Goal: Check status: Check status

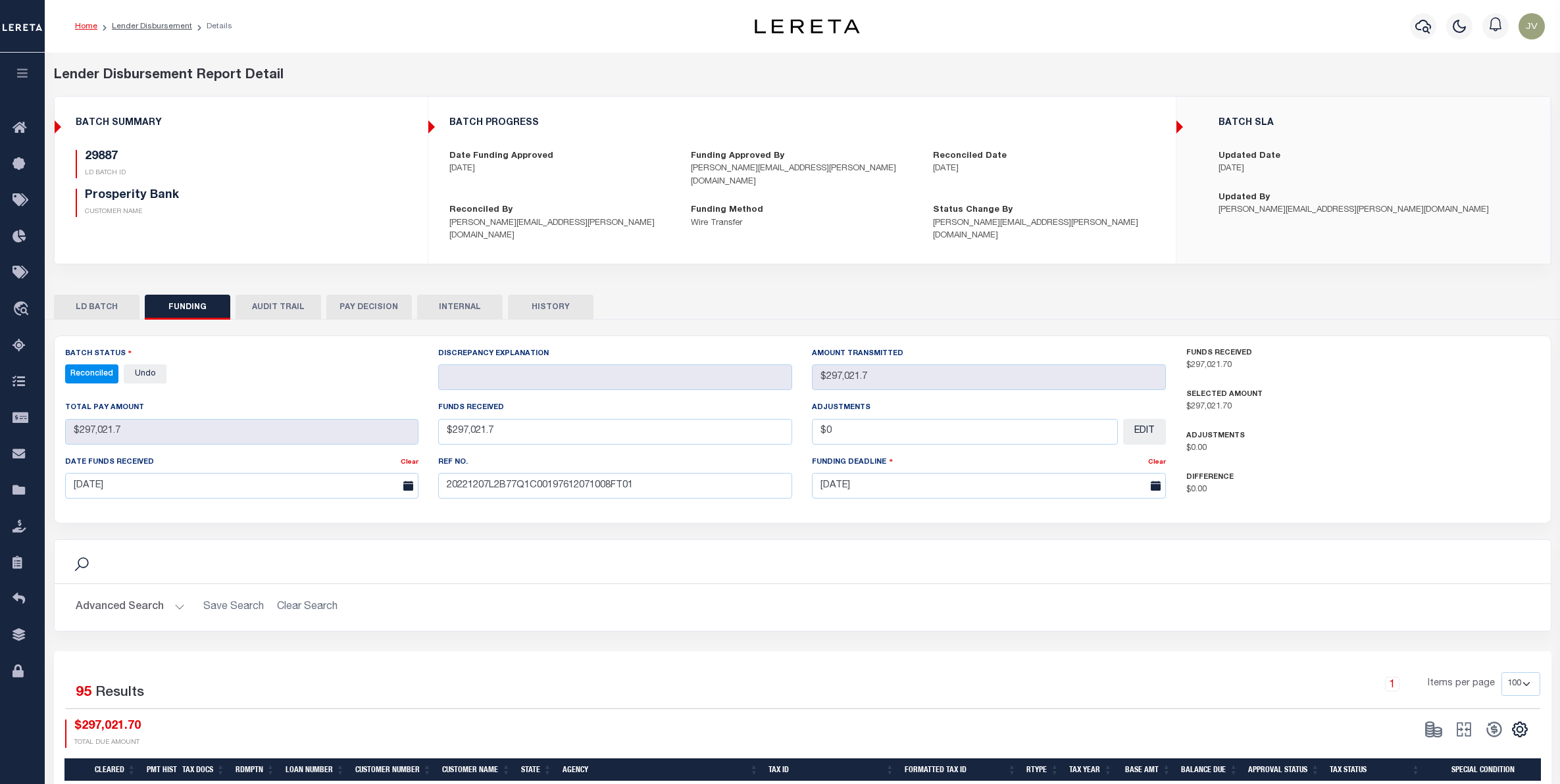
select select "100"
click at [1435, 13] on div at bounding box center [1424, 26] width 37 height 46
click at [1420, 24] on icon "button" at bounding box center [1423, 26] width 15 height 14
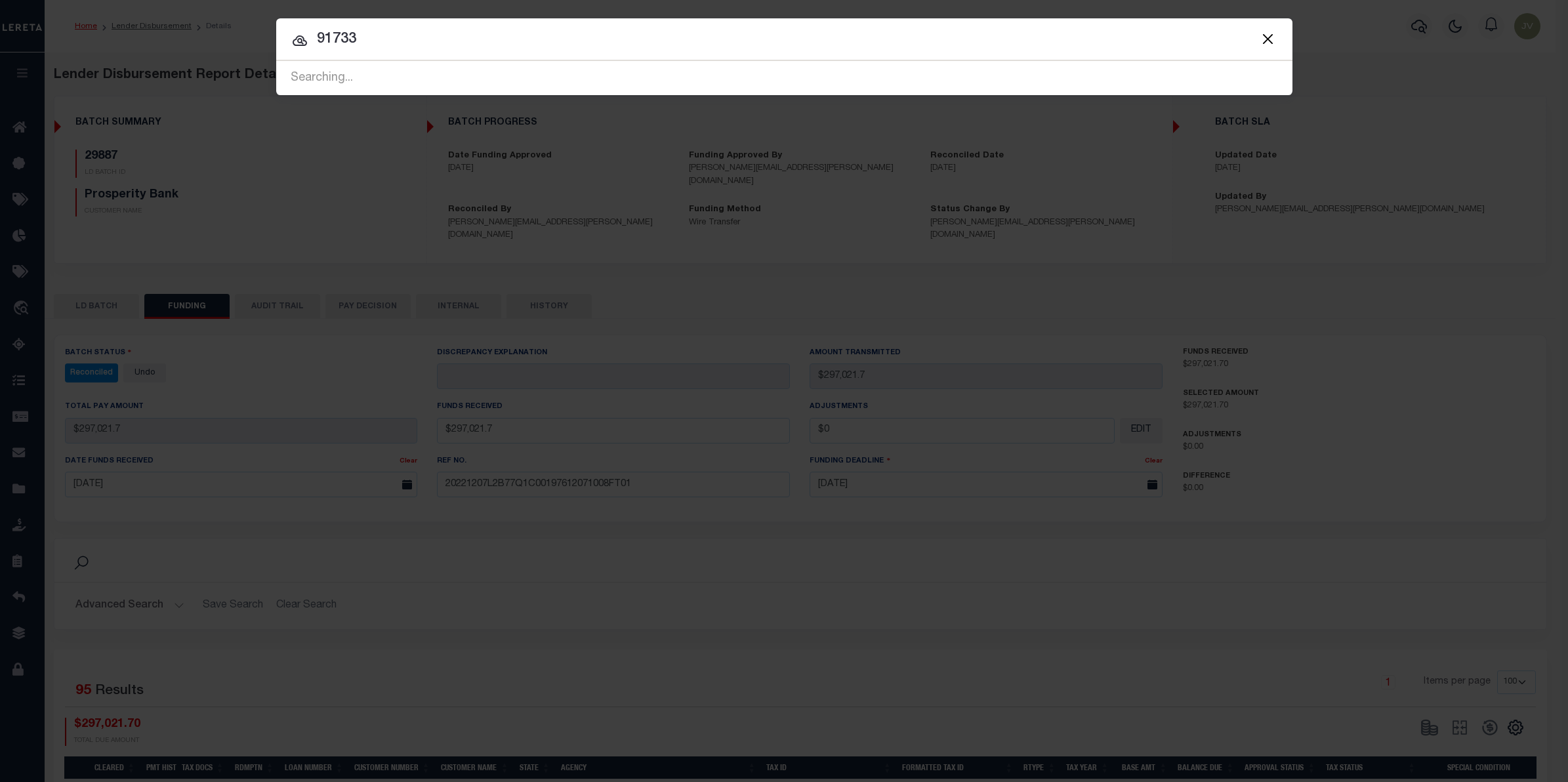
type input "91733"
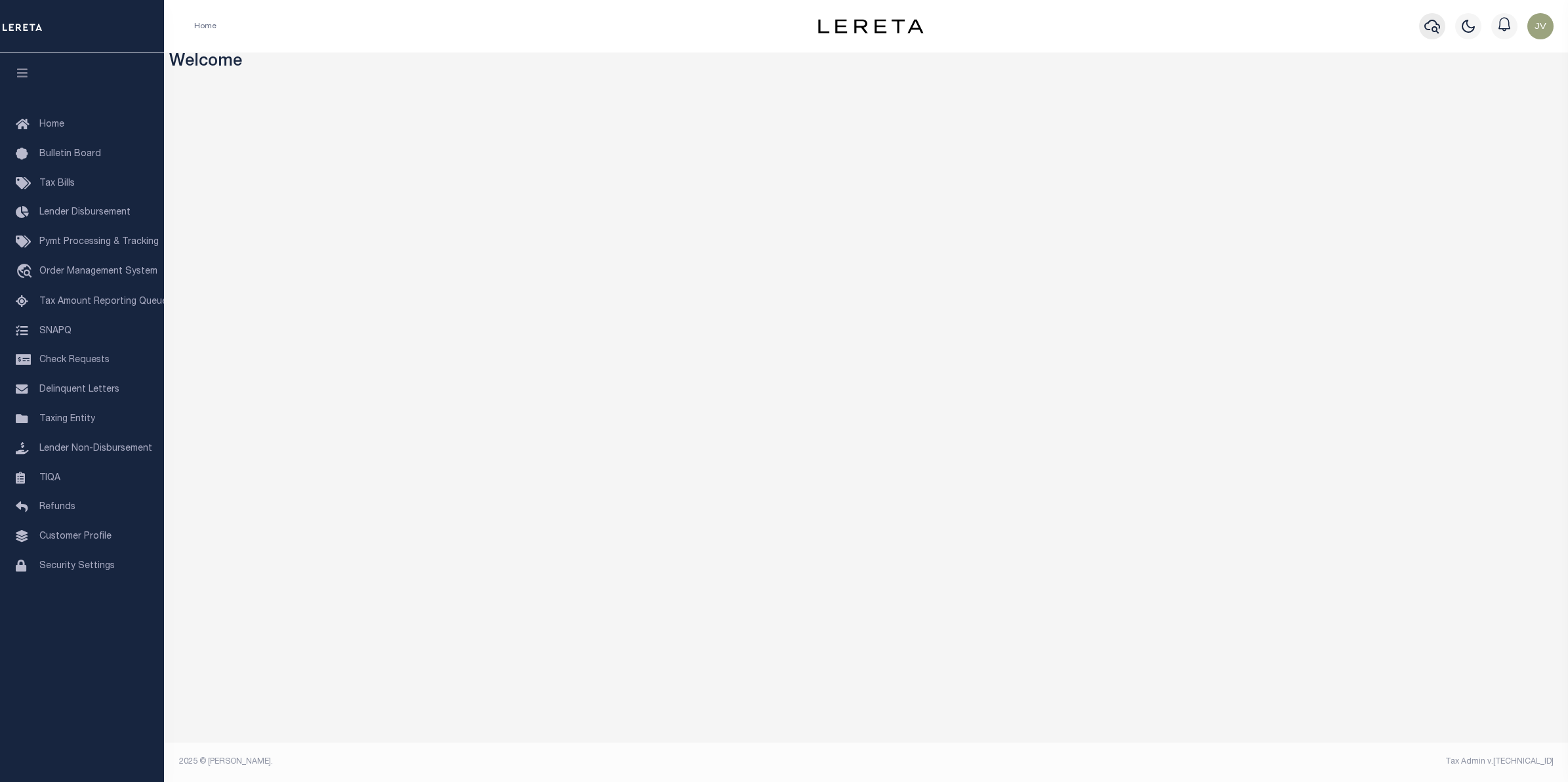
click at [1430, 20] on icon "button" at bounding box center [1431, 26] width 15 height 15
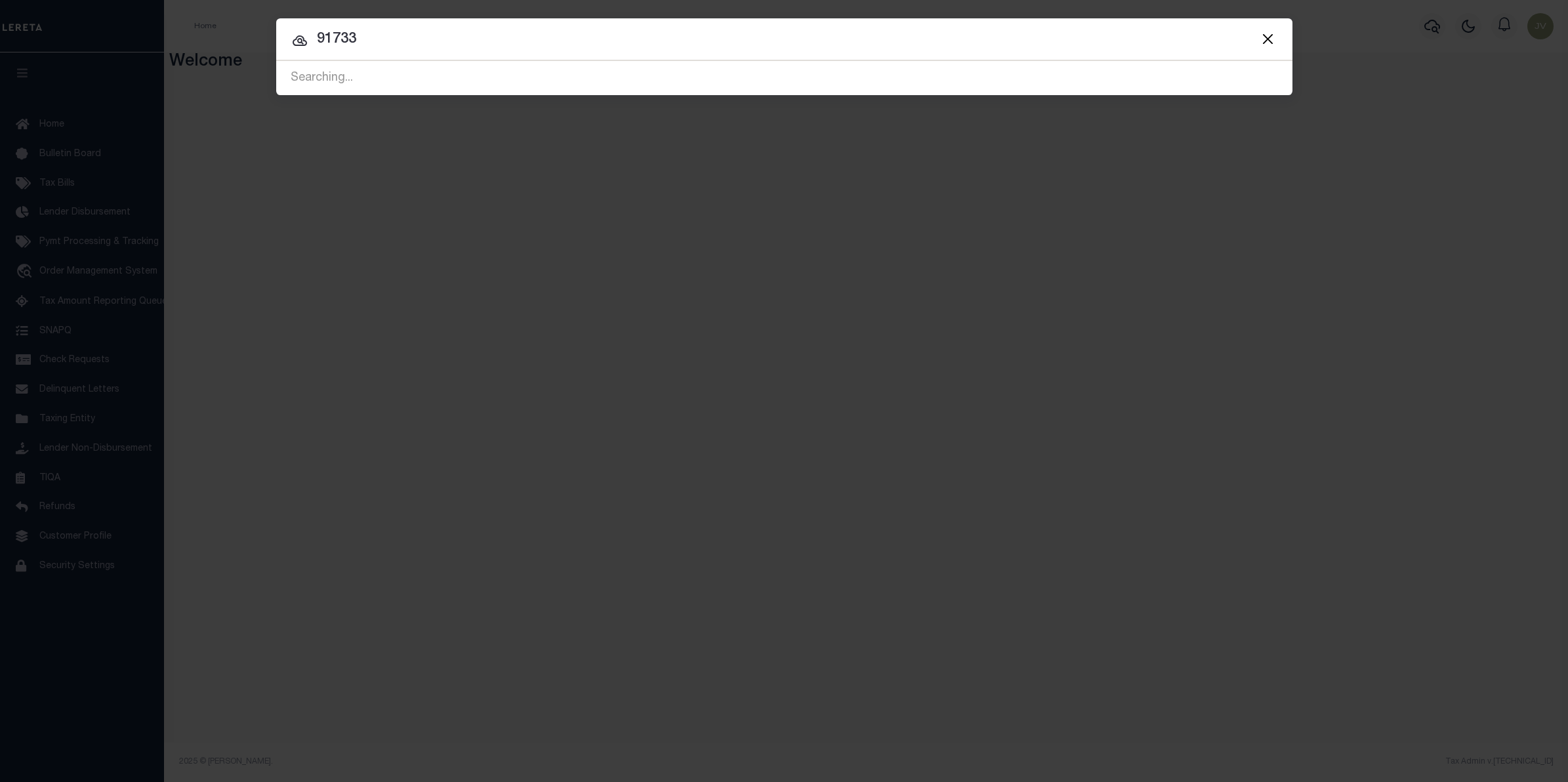
type input "91733"
drag, startPoint x: 362, startPoint y: 40, endPoint x: 296, endPoint y: 29, distance: 66.9
click at [296, 29] on input "91733" at bounding box center [784, 40] width 1016 height 23
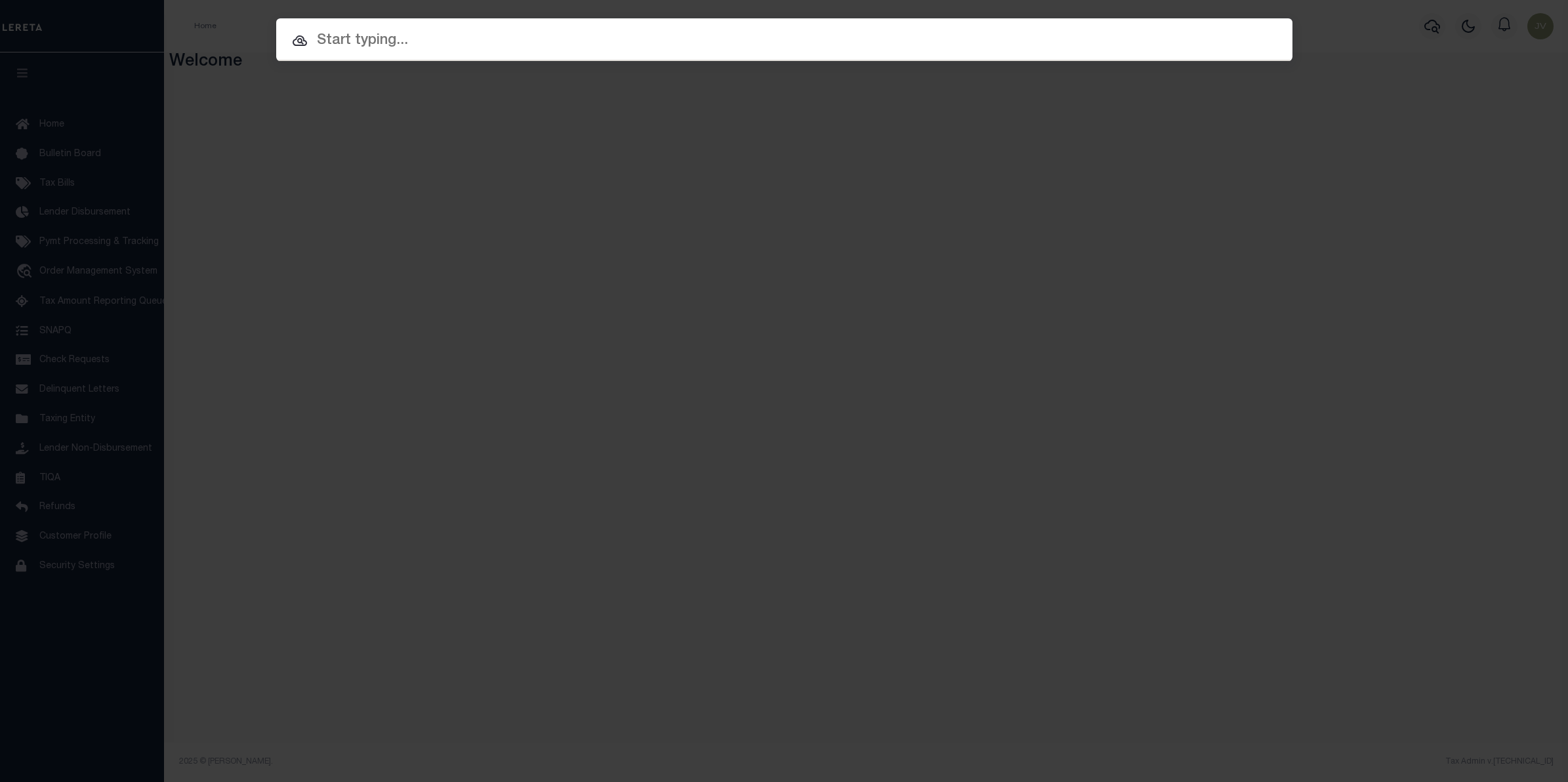
click at [243, 46] on div "Include Loans TBM Customers Borrowers Payments (Lender Non-Disb) Payments (Lend…" at bounding box center [784, 391] width 1568 height 782
click at [1354, 243] on div "Include Loans TBM Customers Borrowers Payments (Lender Non-Disb) Payments (Lend…" at bounding box center [784, 391] width 1568 height 782
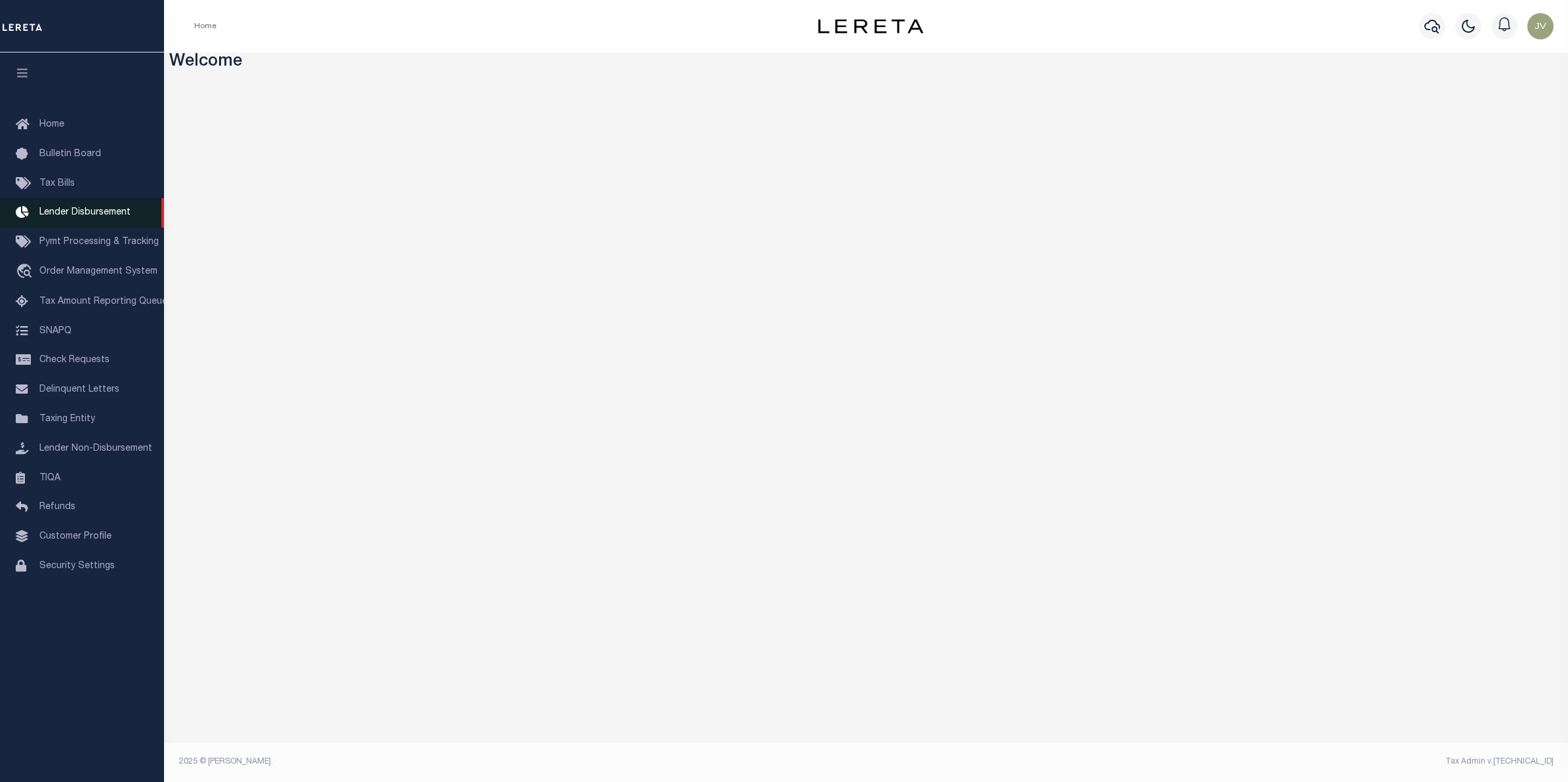
click at [125, 217] on span "Lender Disbursement" at bounding box center [85, 212] width 91 height 9
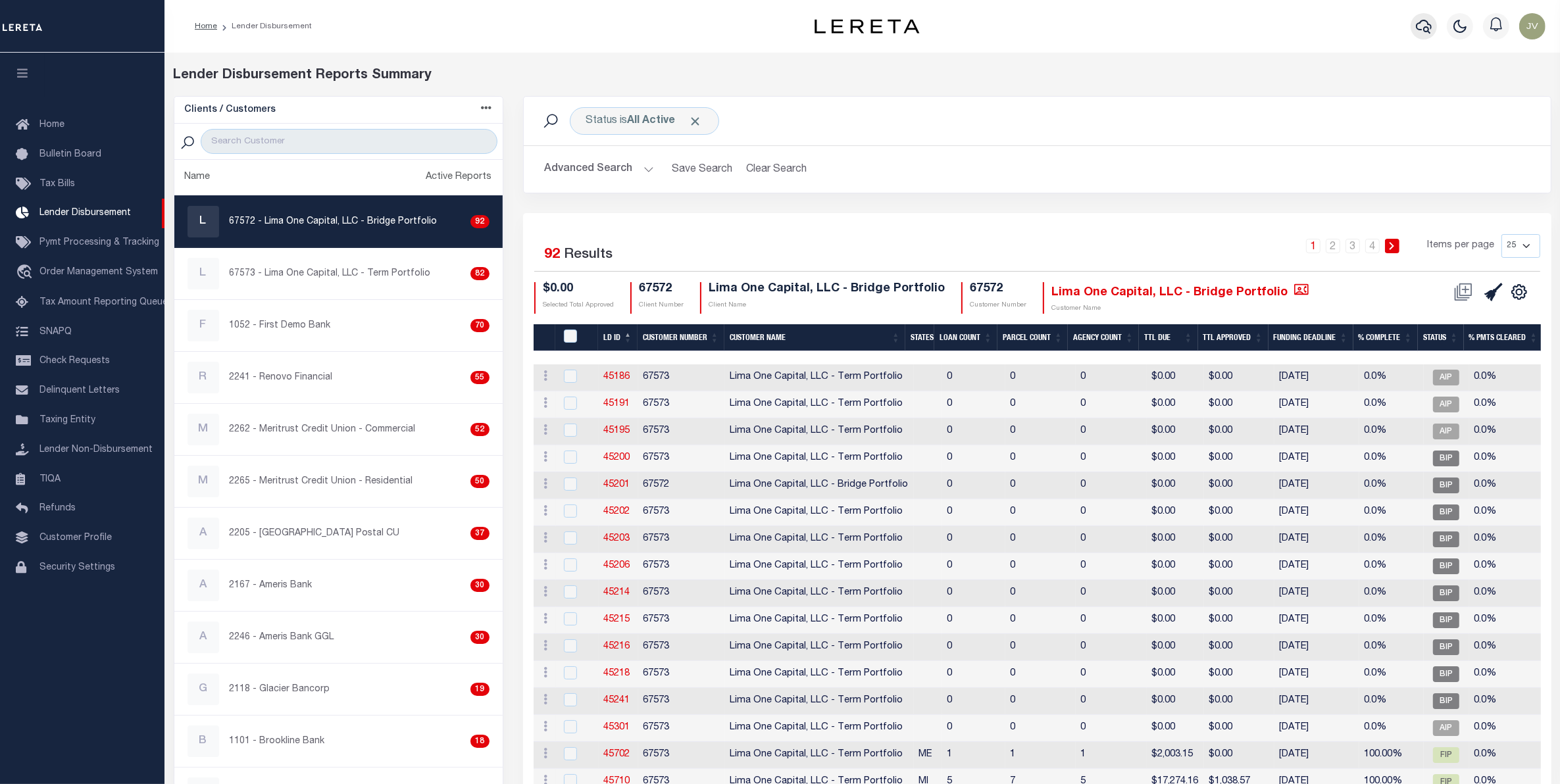
click at [1414, 30] on button "button" at bounding box center [1424, 26] width 26 height 26
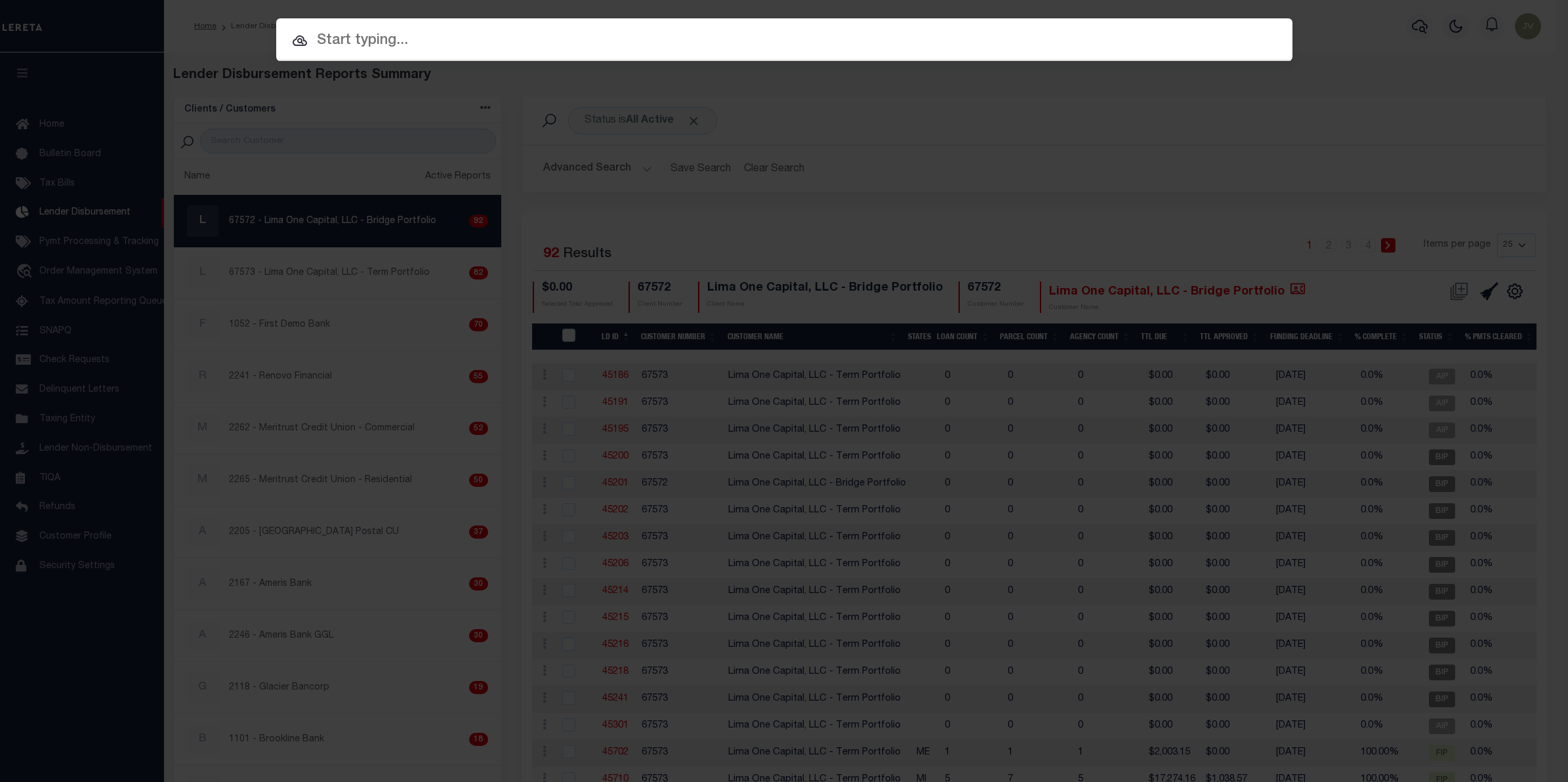
click at [765, 44] on input "text" at bounding box center [784, 40] width 1016 height 23
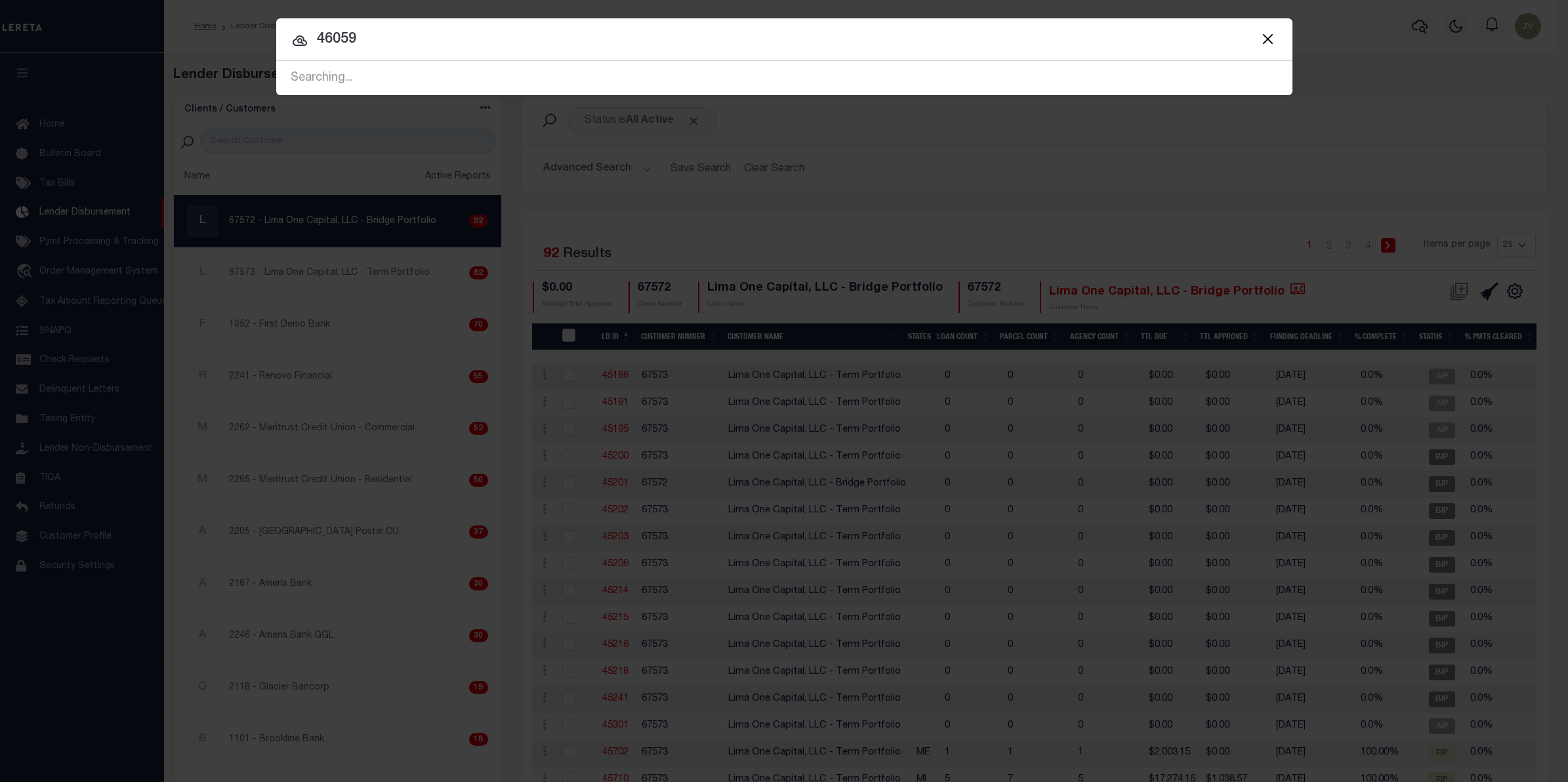
type input "46059"
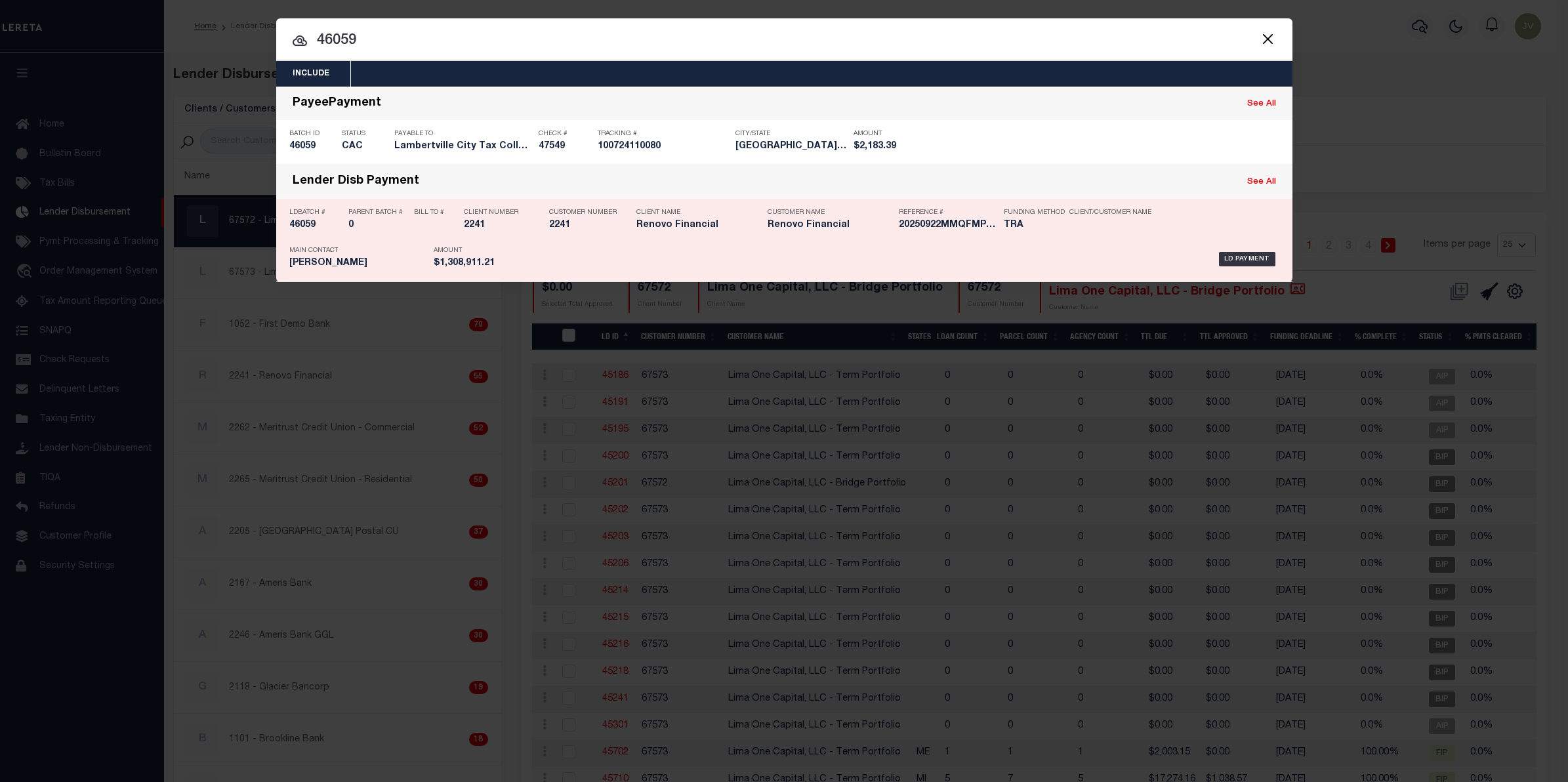
click at [300, 215] on p "LDBatch #" at bounding box center [316, 213] width 53 height 8
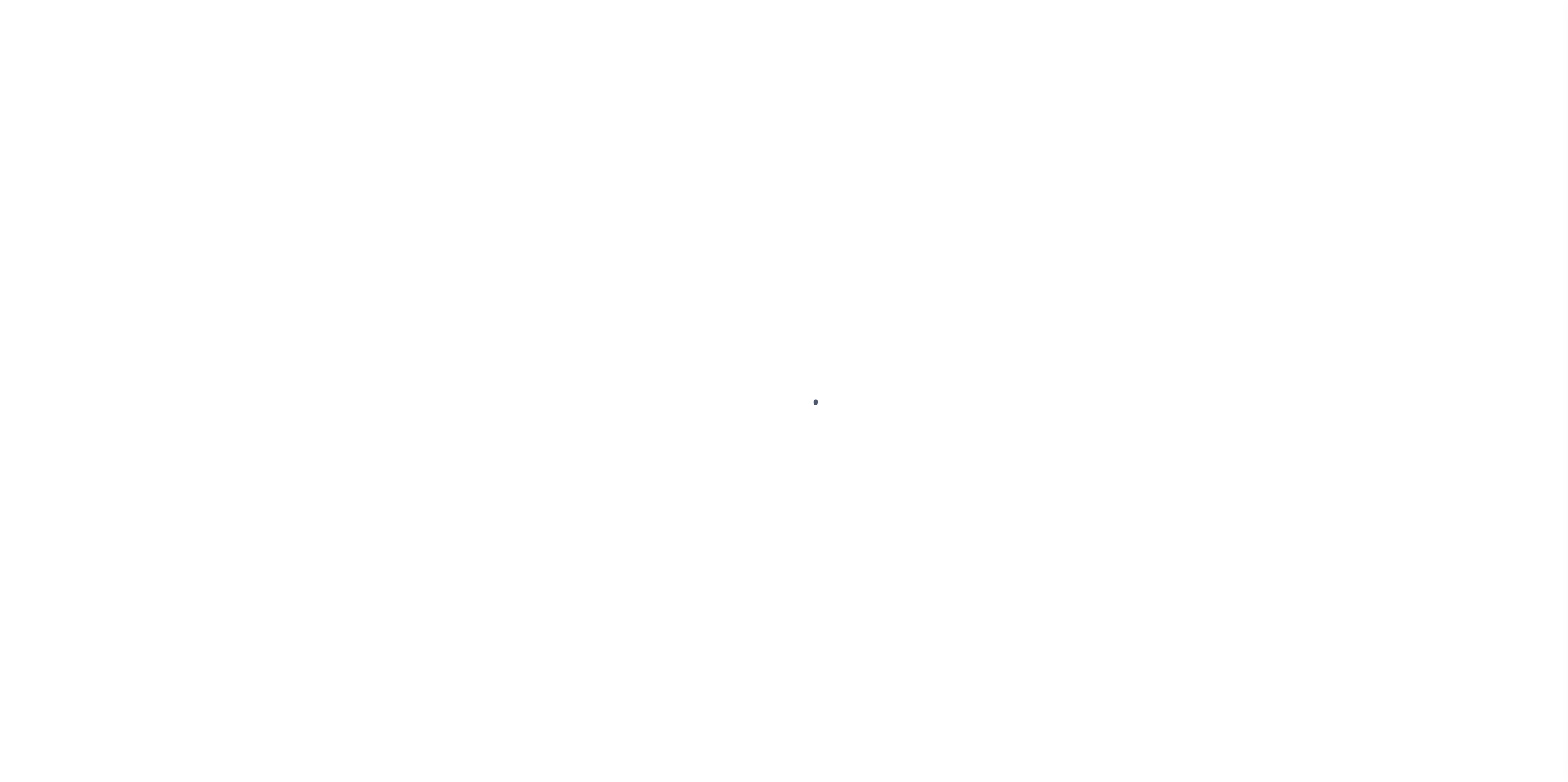
type input "$0.00"
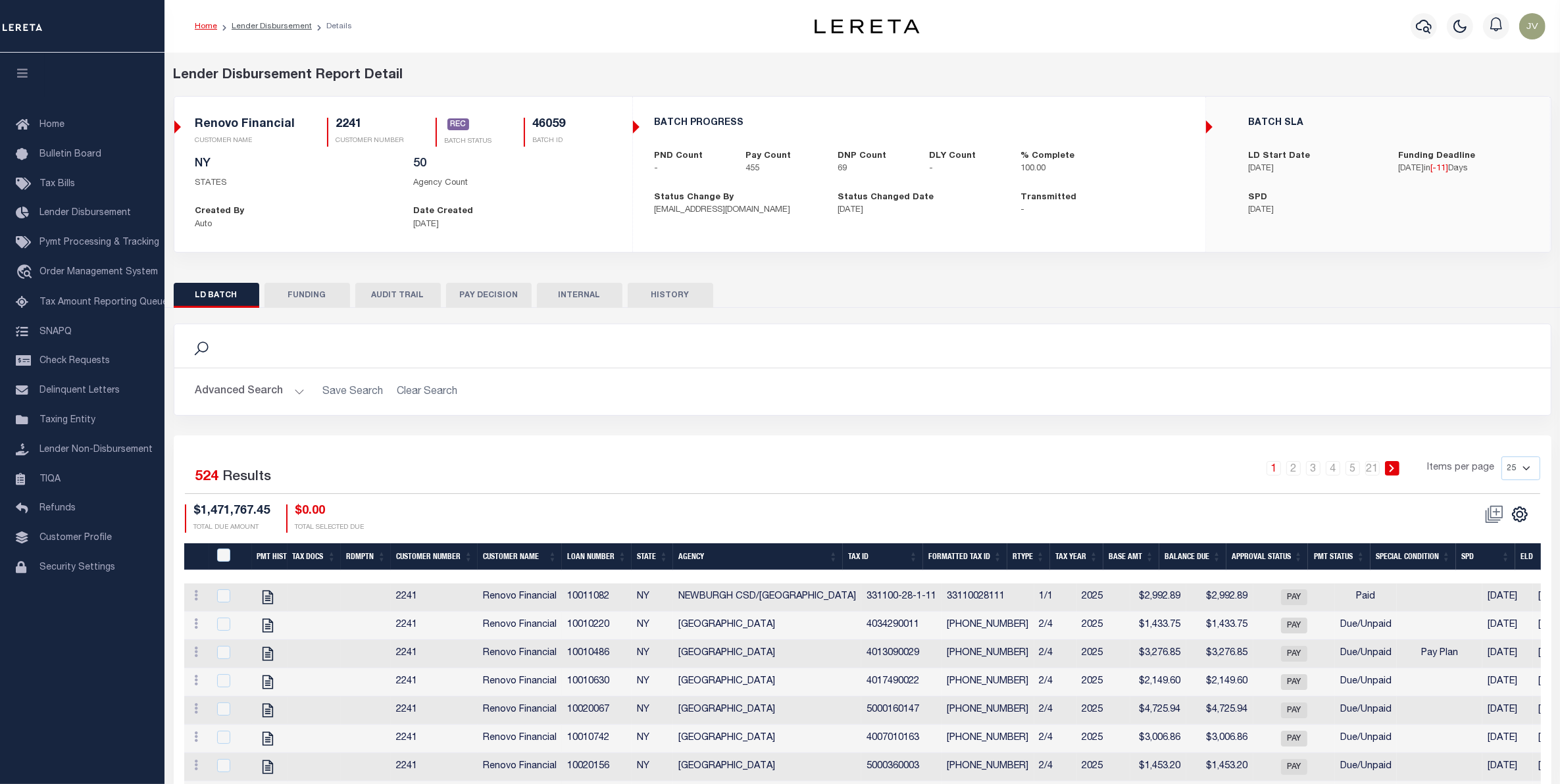
click at [325, 294] on button "FUNDING" at bounding box center [307, 295] width 85 height 25
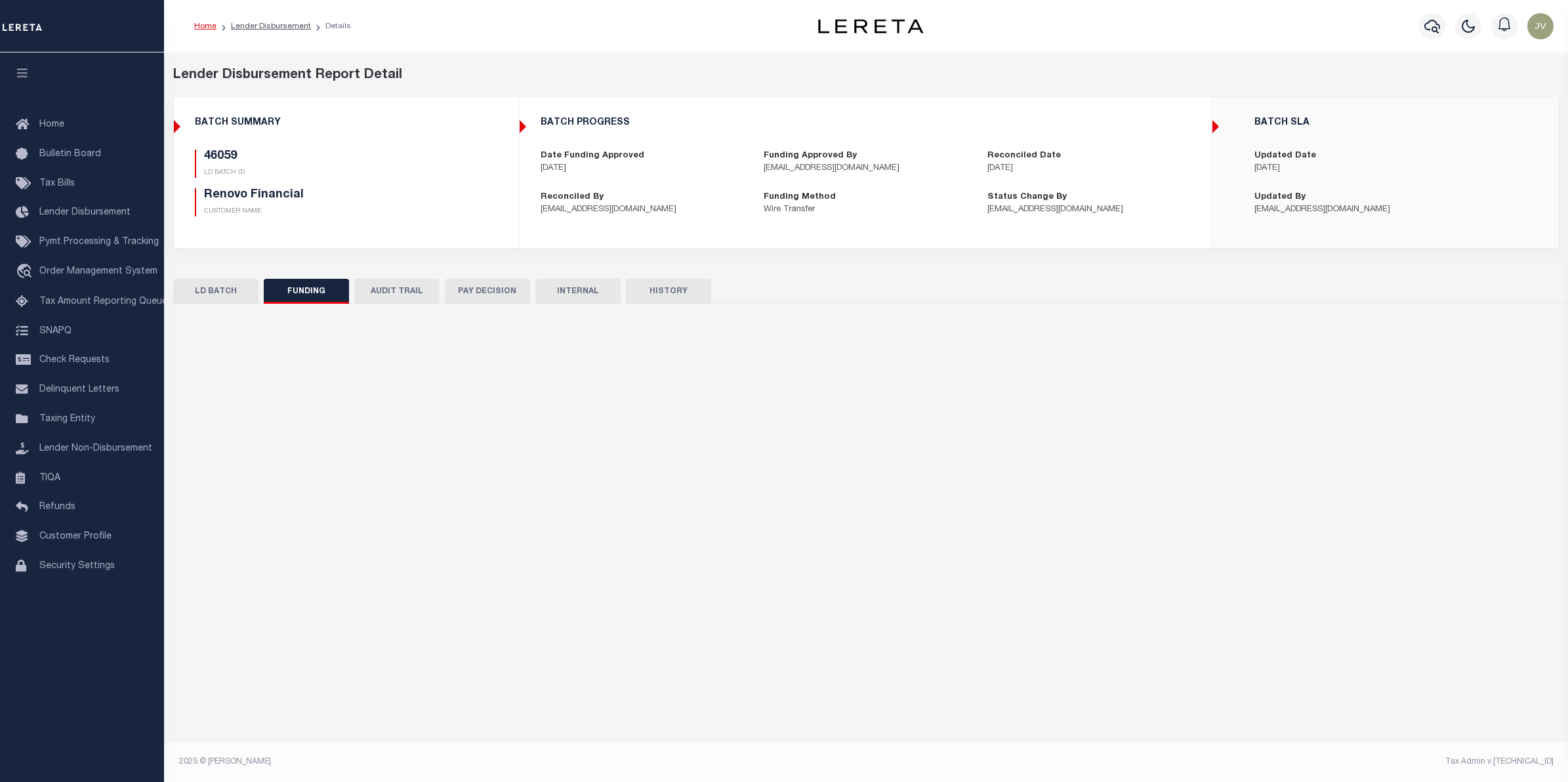
type input "$1,308,911.21"
type input "$0"
type input "09/22/2025"
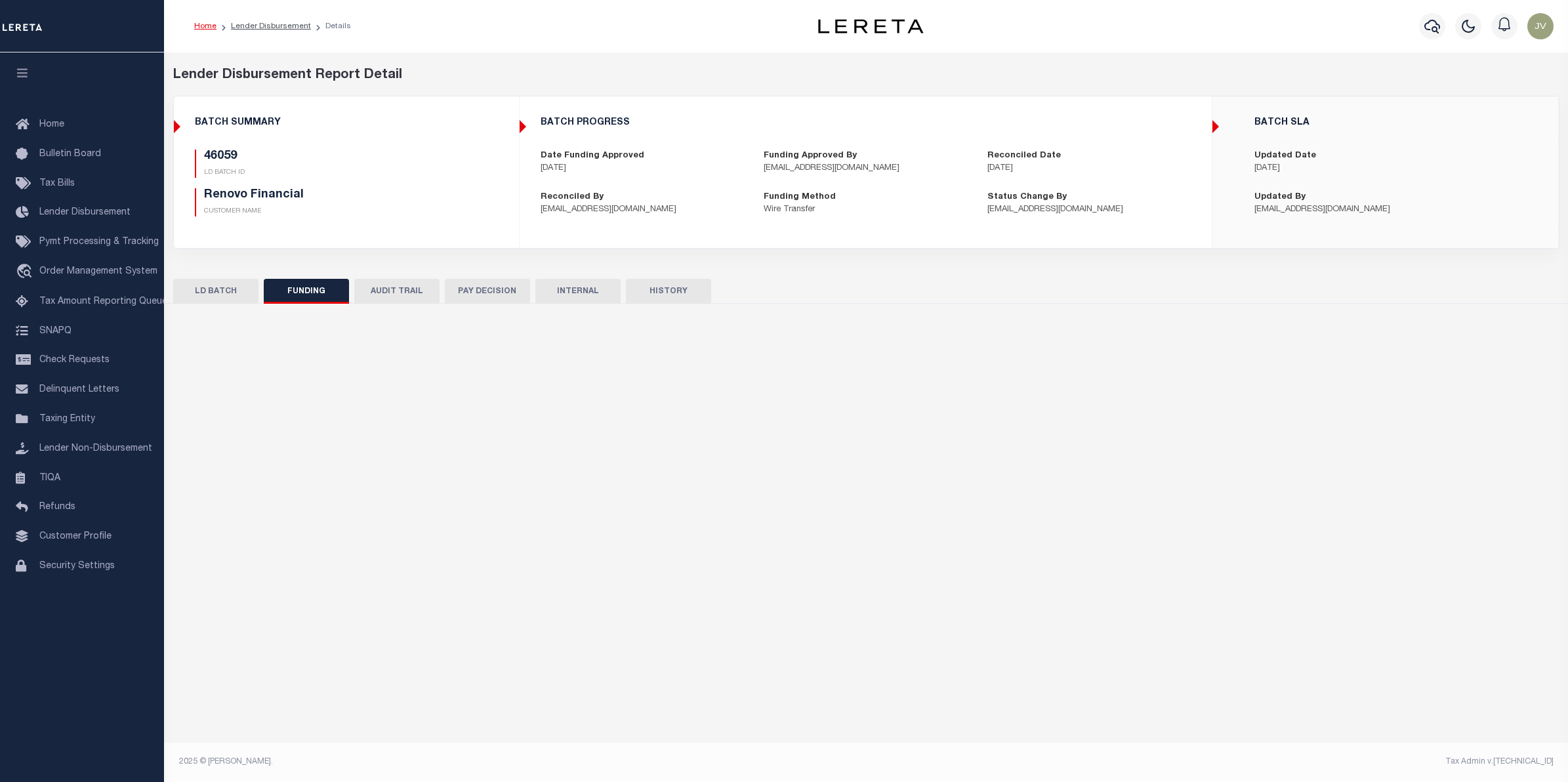
type input "20250922MMQFMP2700339109221635FT03"
type input "09/22/2025"
select select "100"
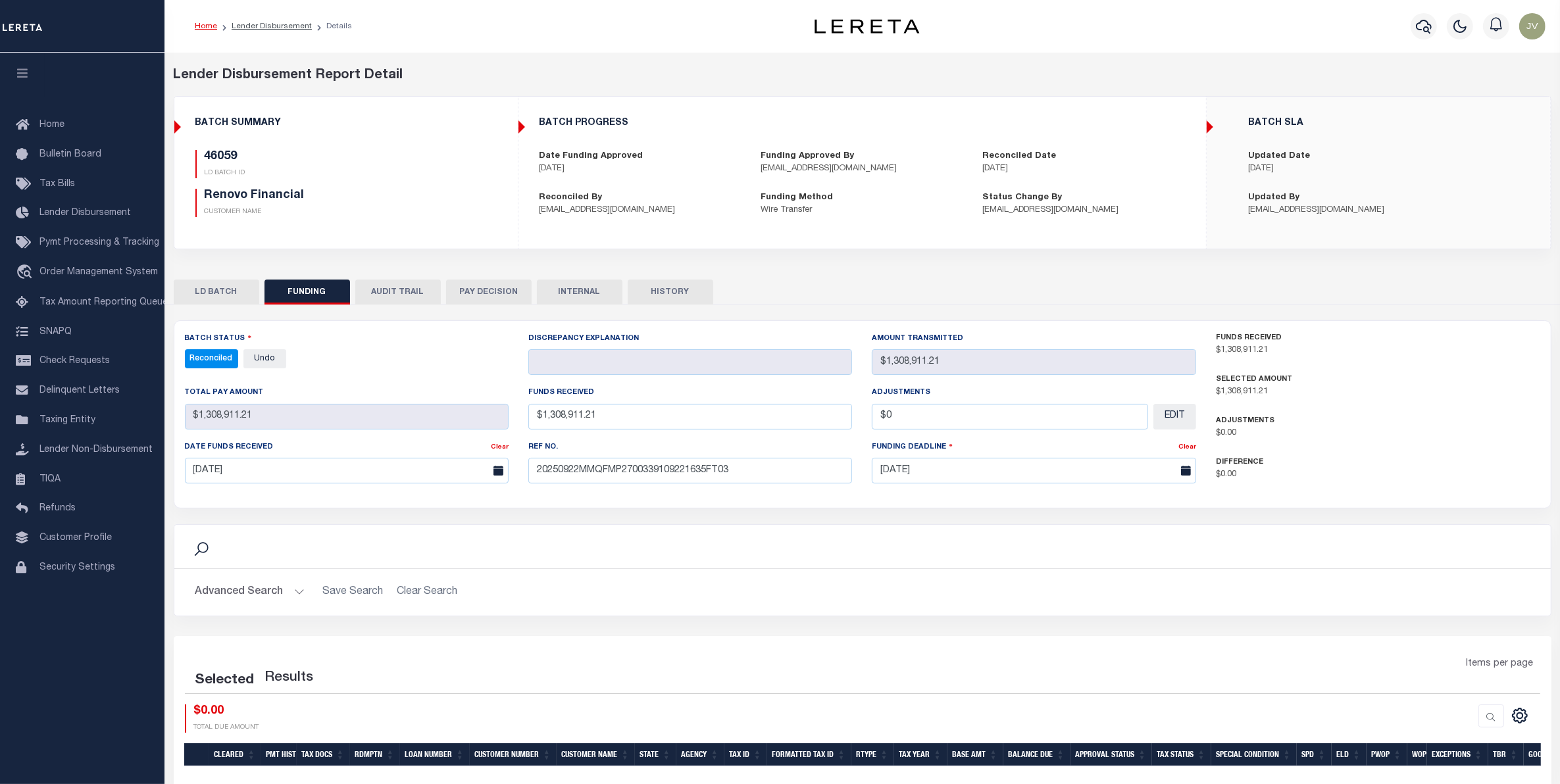
select select "100"
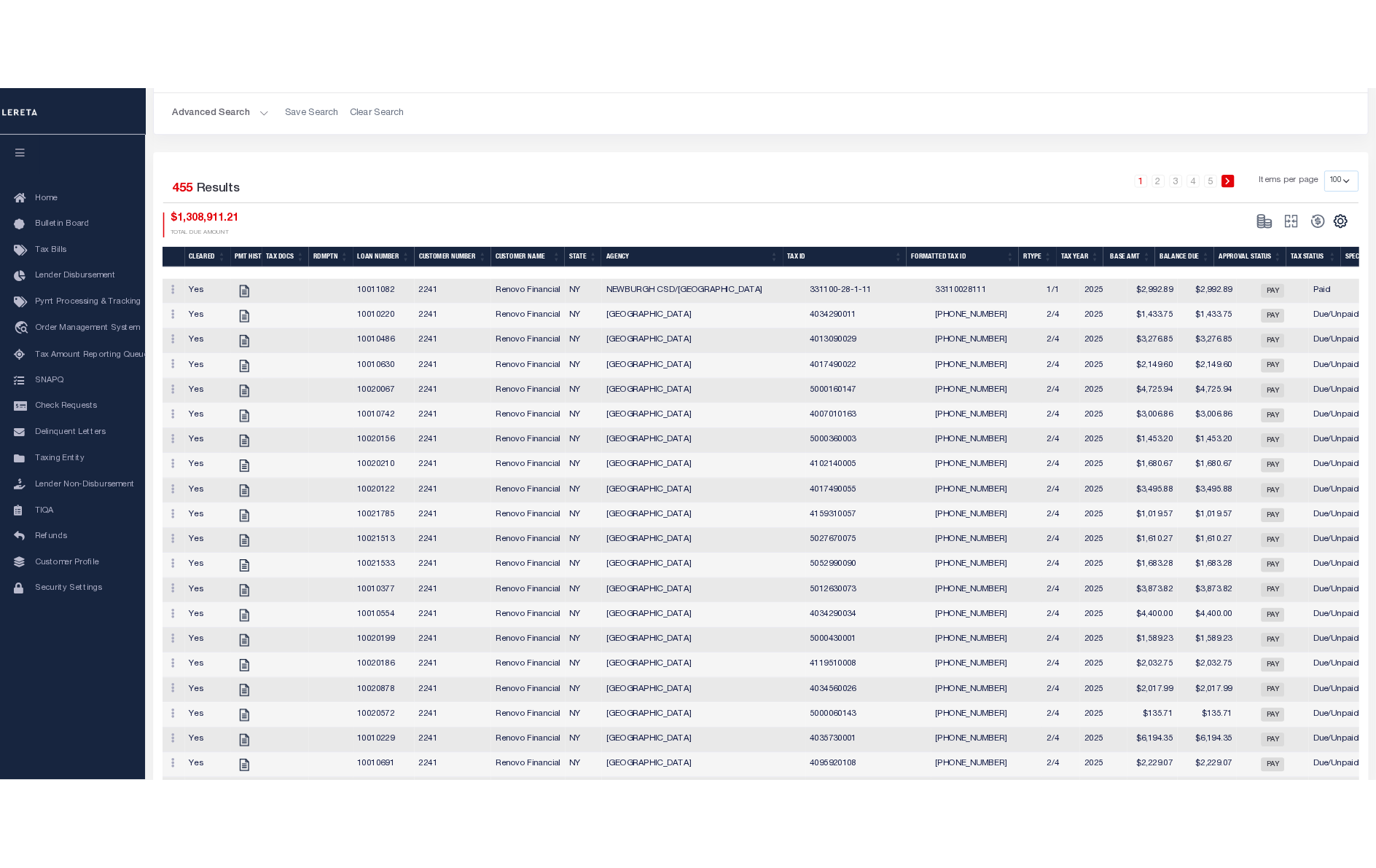
scroll to position [637, 0]
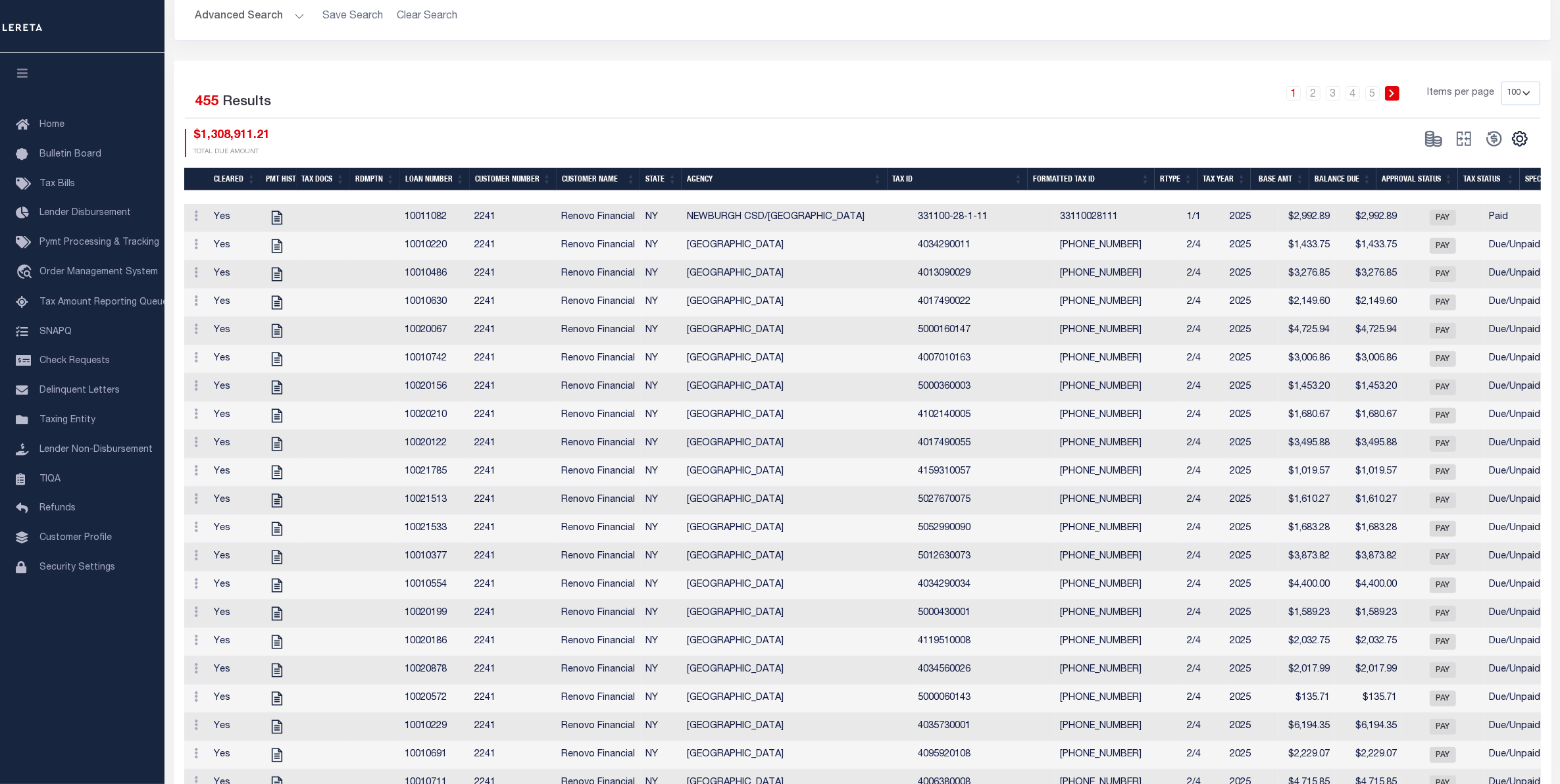
click at [1536, 86] on select "10 25 50 100" at bounding box center [1521, 93] width 39 height 24
click at [1502, 82] on select "10 25 50 100" at bounding box center [1521, 93] width 39 height 24
click at [1519, 131] on div "CSV Export Selected Print Show Filter Show Search Columns 0: 1: Cleared 2: PMT …" at bounding box center [1520, 139] width 21 height 17
click at [1519, 135] on icon "" at bounding box center [1519, 139] width 17 height 17
click at [1494, 160] on link "CSV" at bounding box center [1466, 161] width 128 height 26
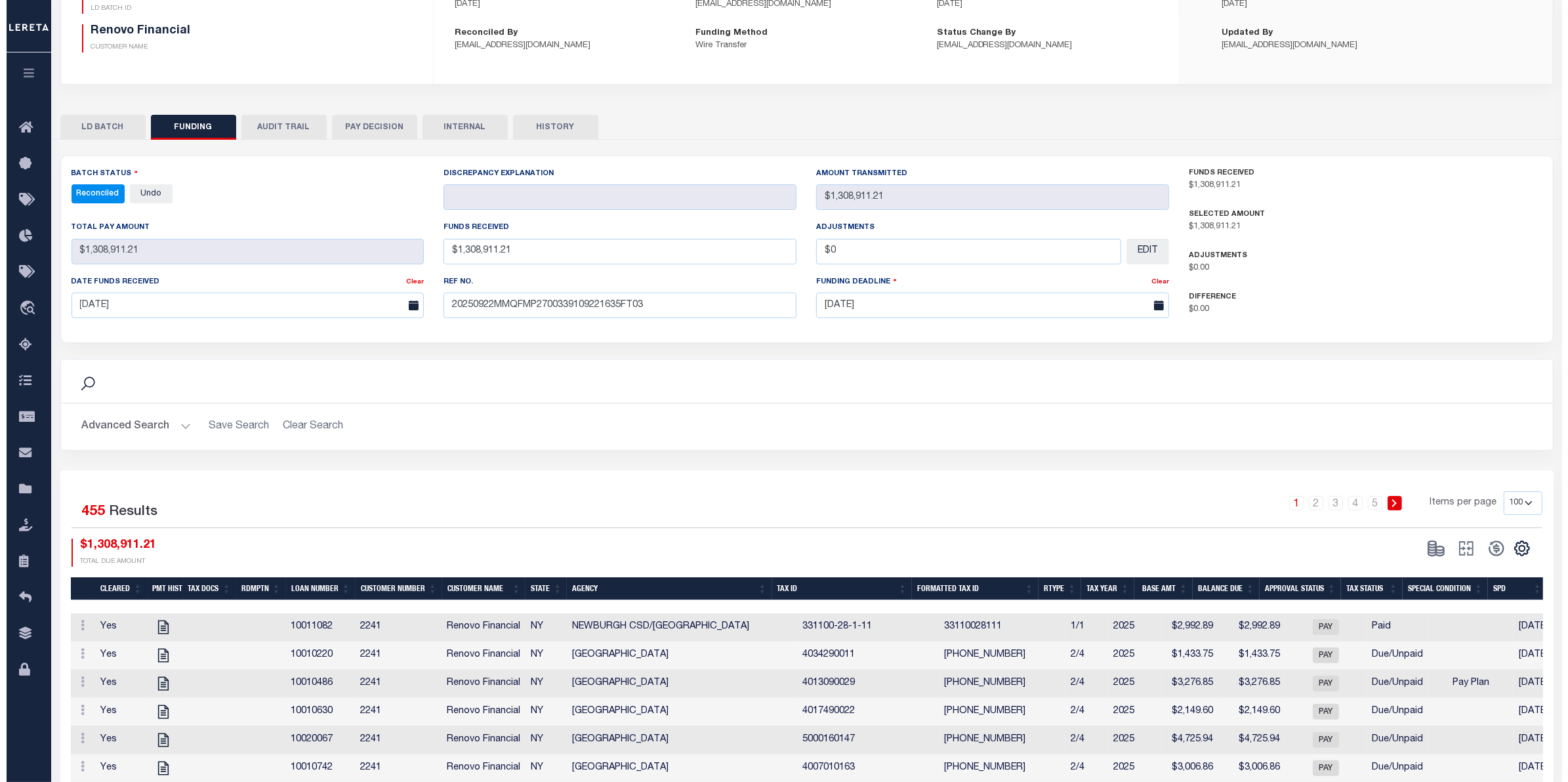
scroll to position [0, 0]
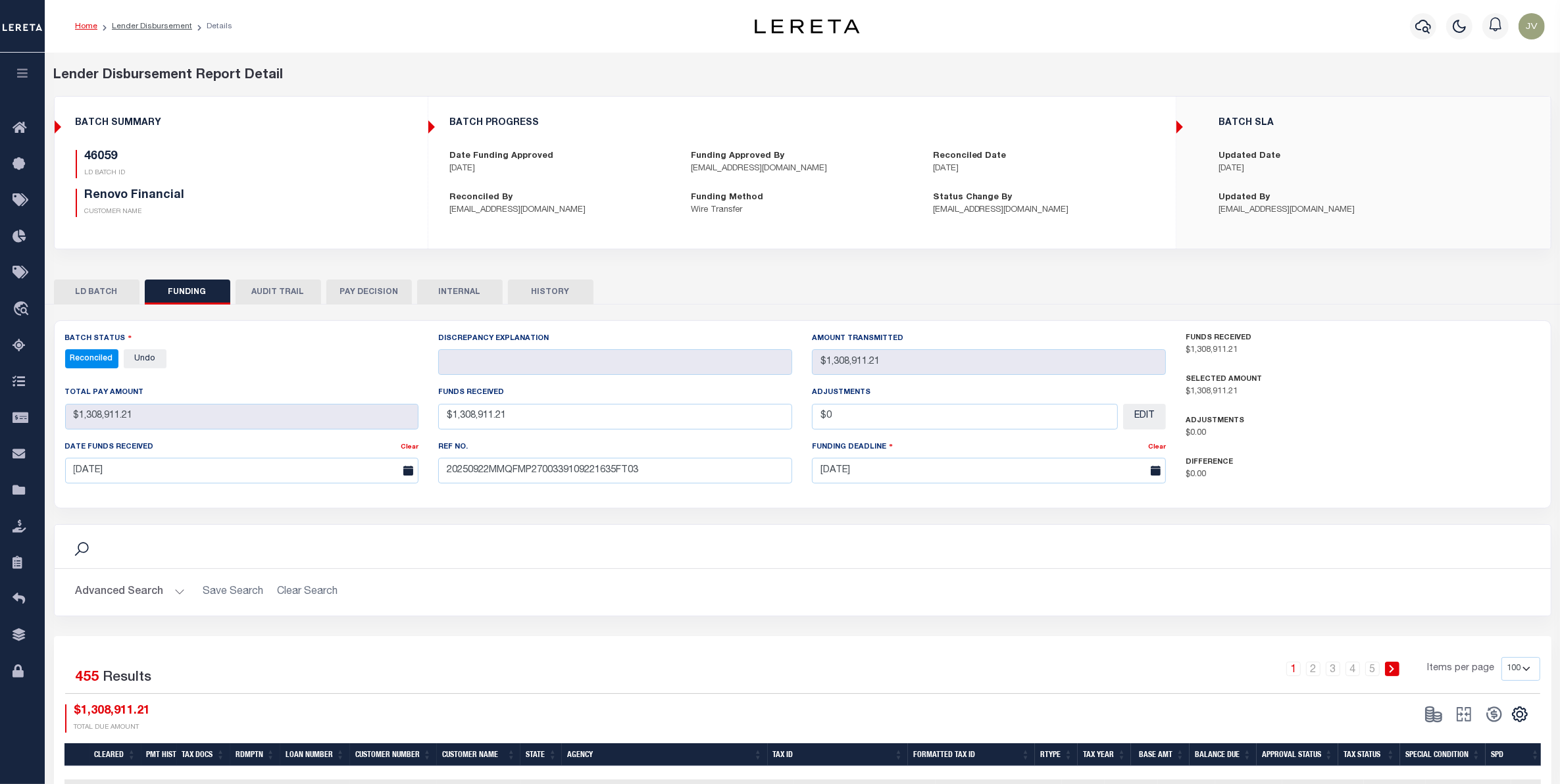
click at [1422, 11] on div at bounding box center [1424, 26] width 37 height 46
click at [1430, 23] on icon "button" at bounding box center [1423, 26] width 15 height 15
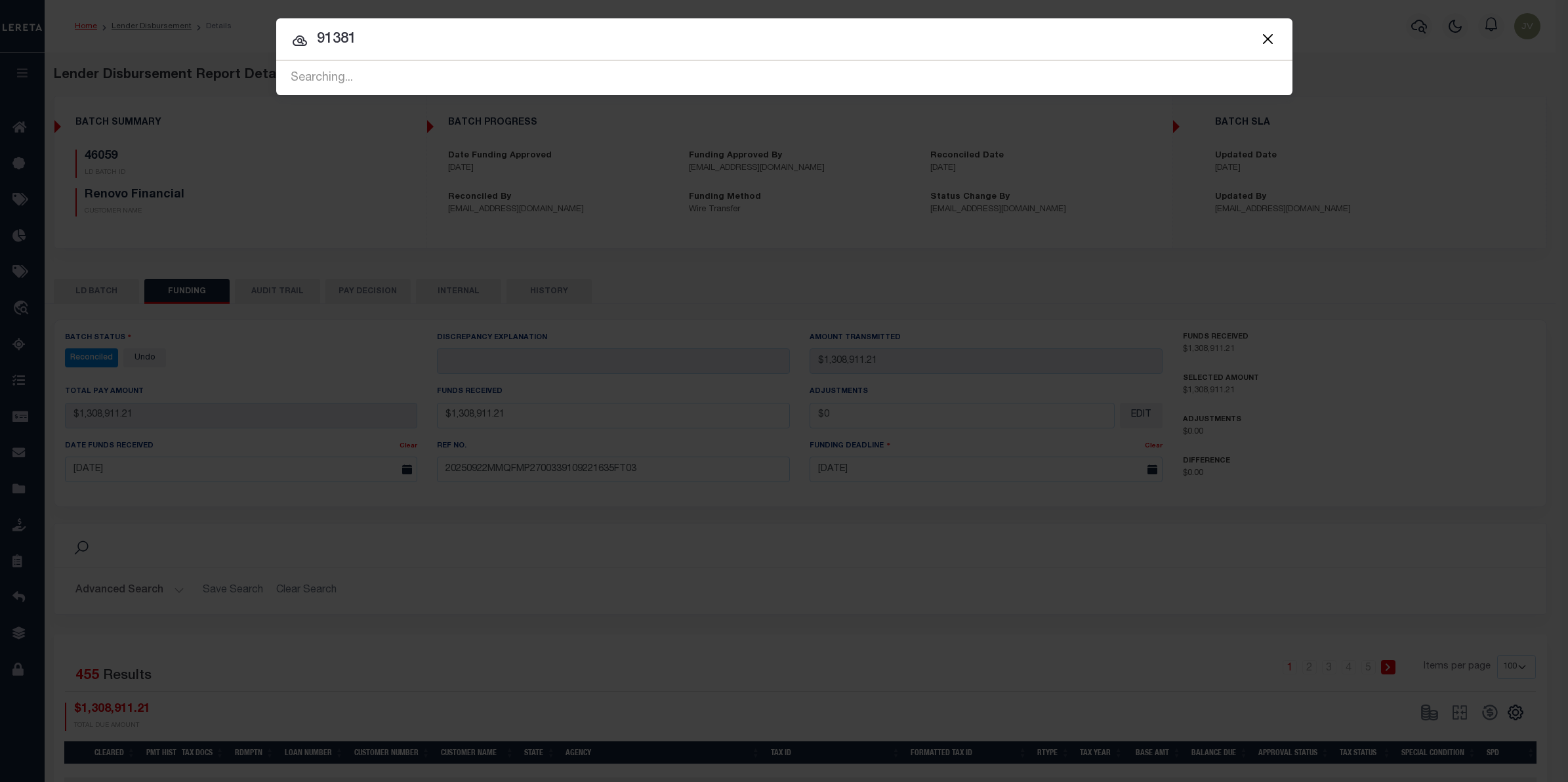
type input "91381"
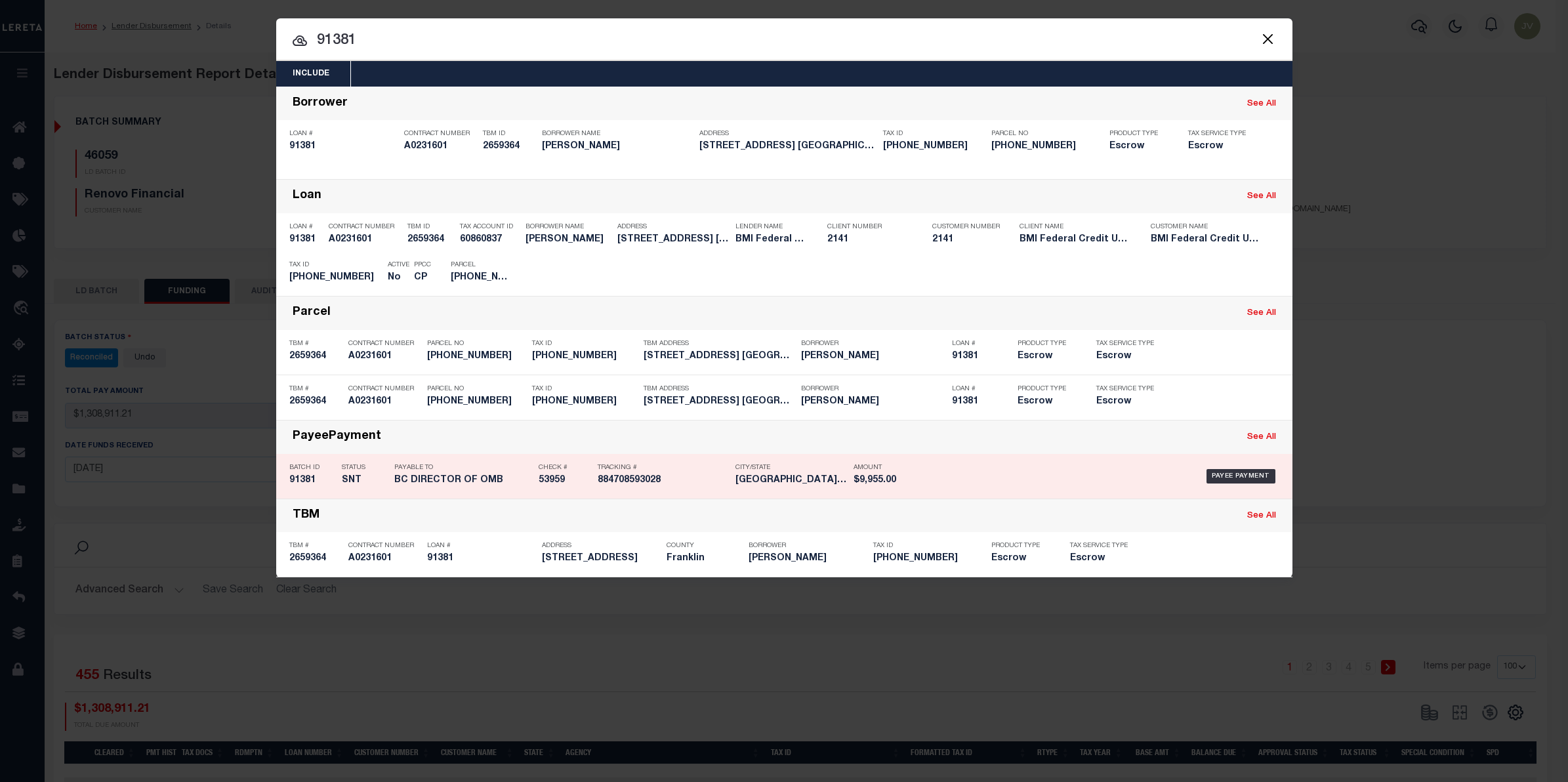
click at [319, 475] on h5 "91381" at bounding box center [312, 481] width 46 height 11
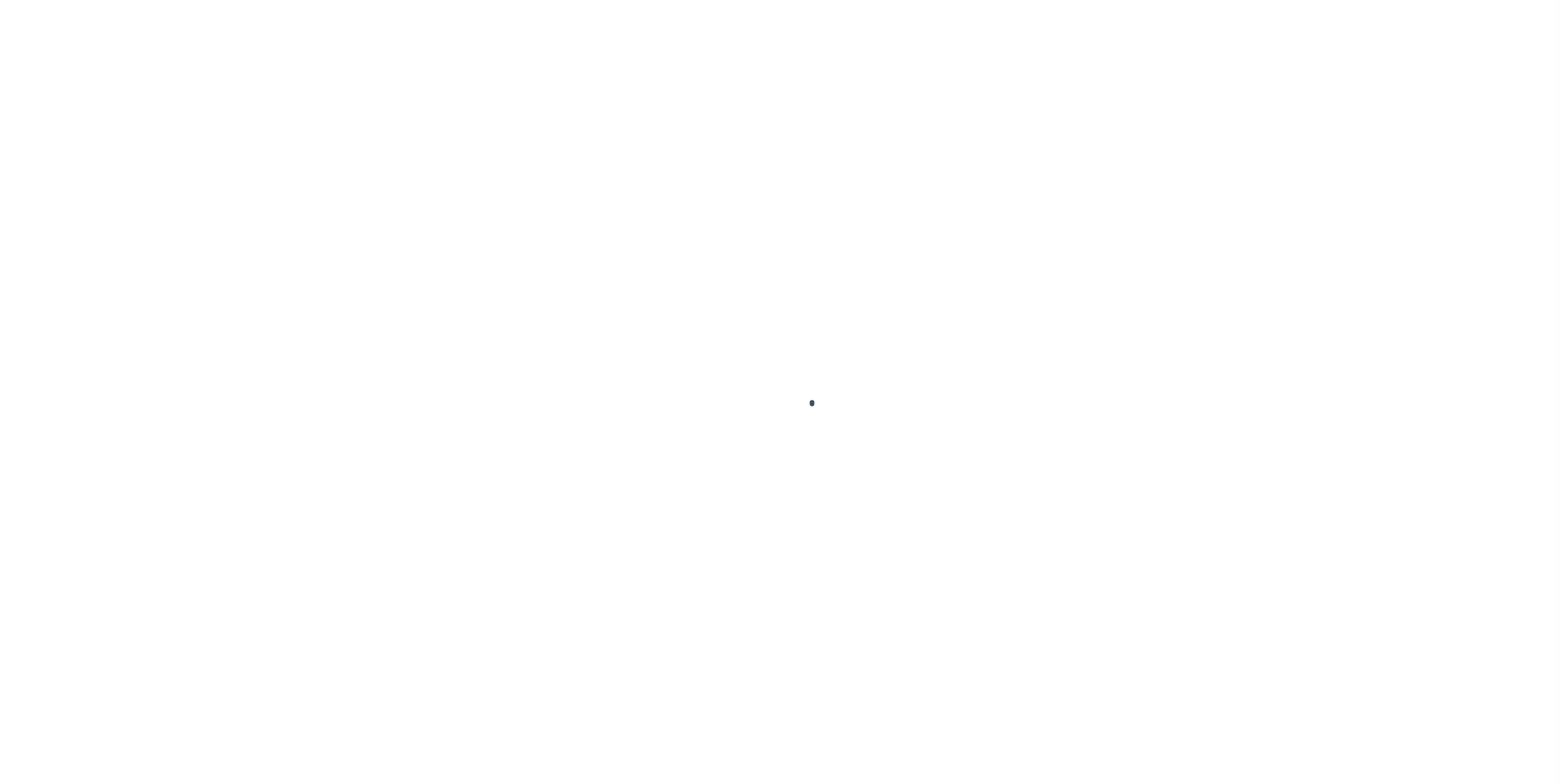
select select "SNT"
type input "[DATE]"
type input "$9,955"
select select "CHK"
type input "53959"
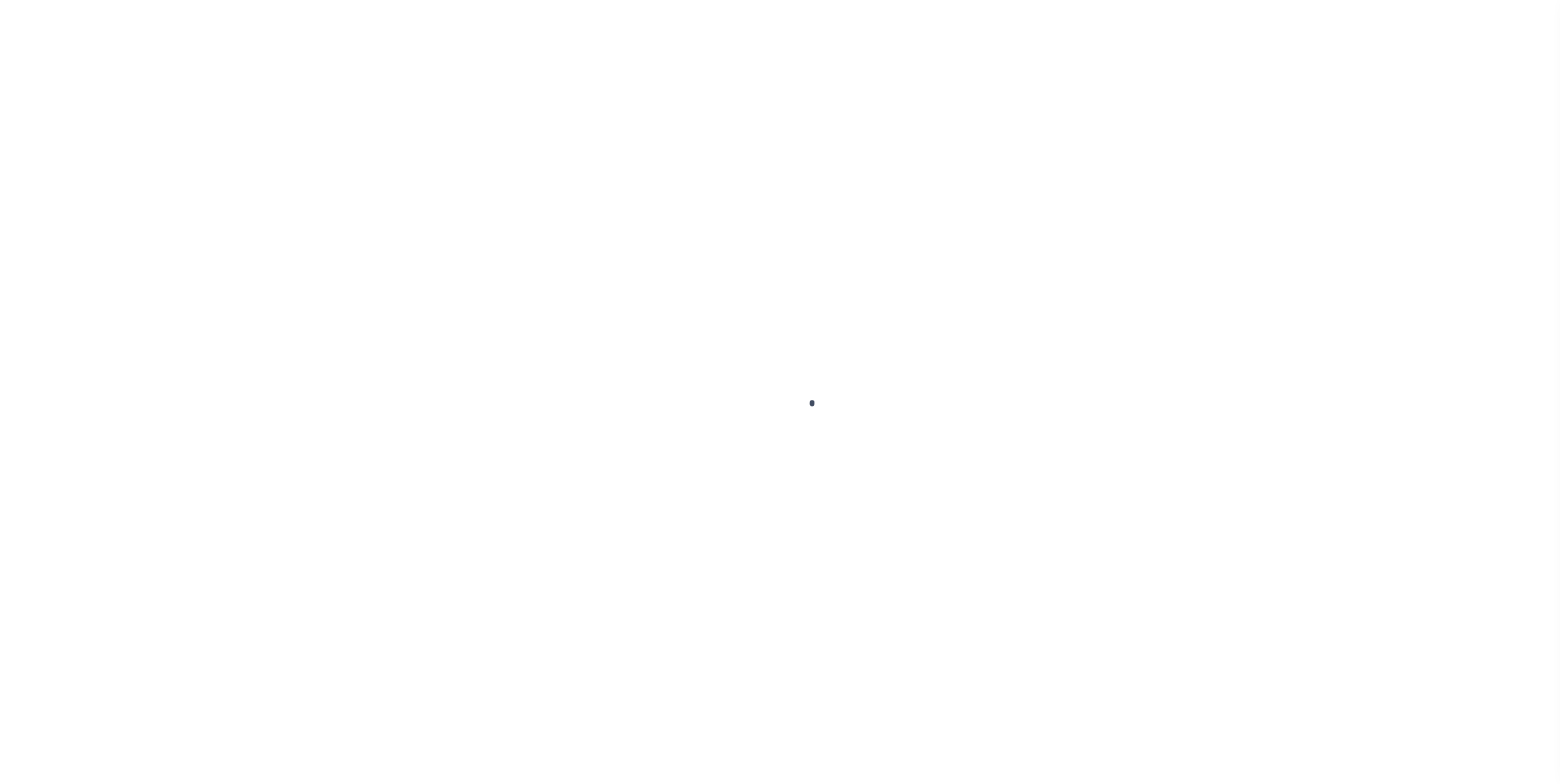
select select "[PERSON_NAME]"
checkbox input "true"
select select "FDX"
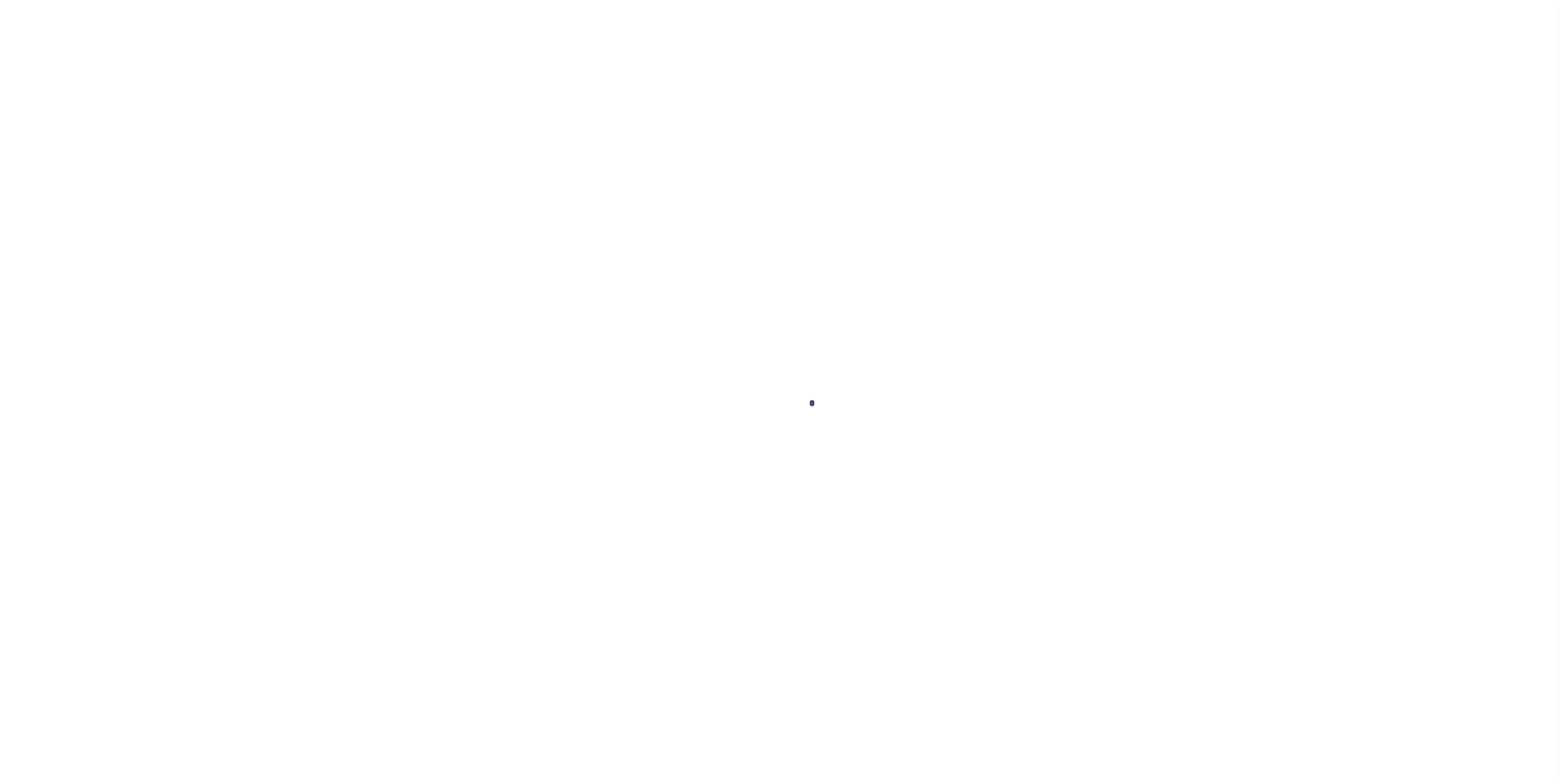
type input "[DATE]"
type input "884708593028"
type input "N"
radio input "true"
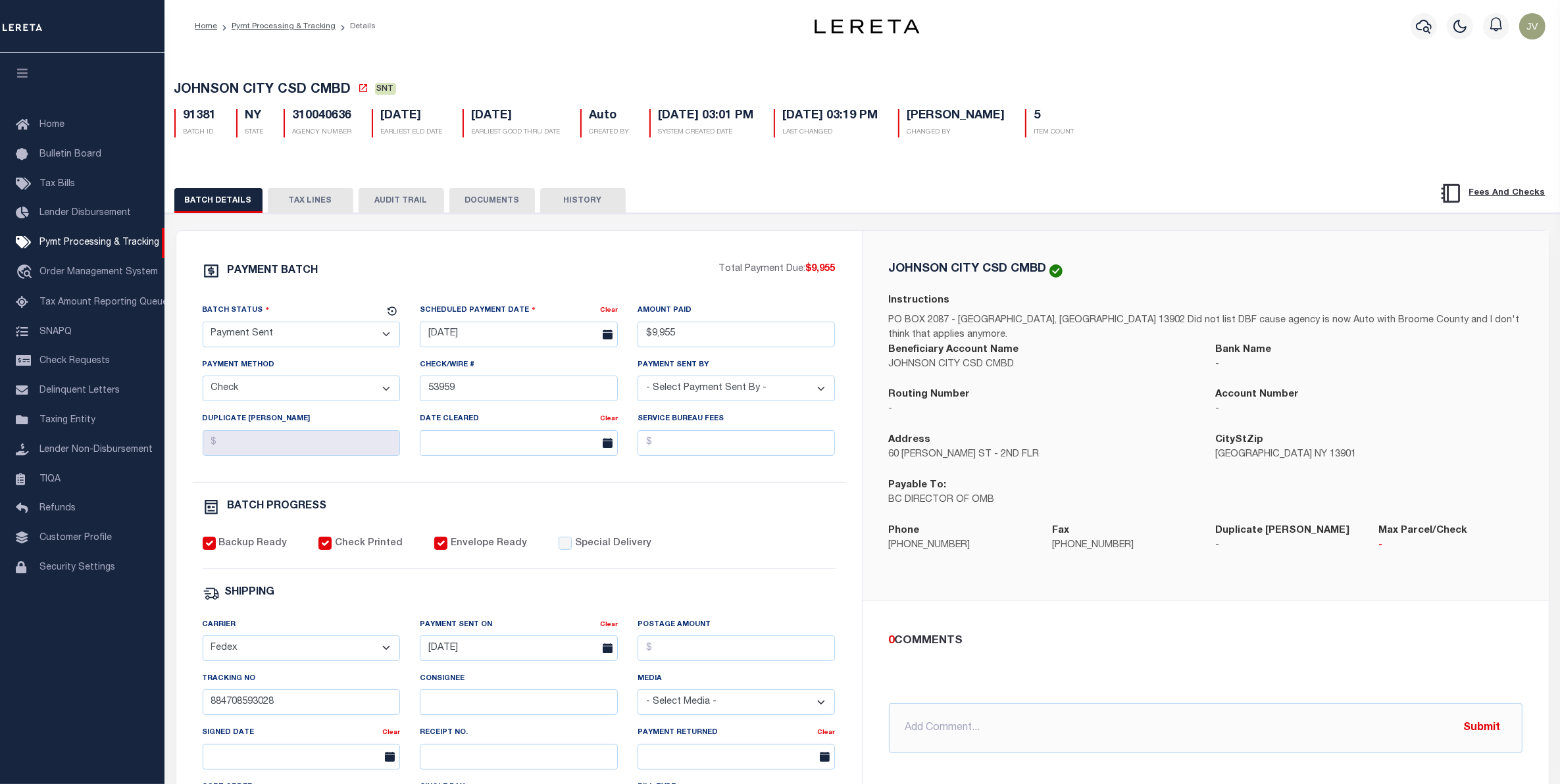
click at [423, 194] on button "AUDIT TRAIL" at bounding box center [401, 200] width 85 height 25
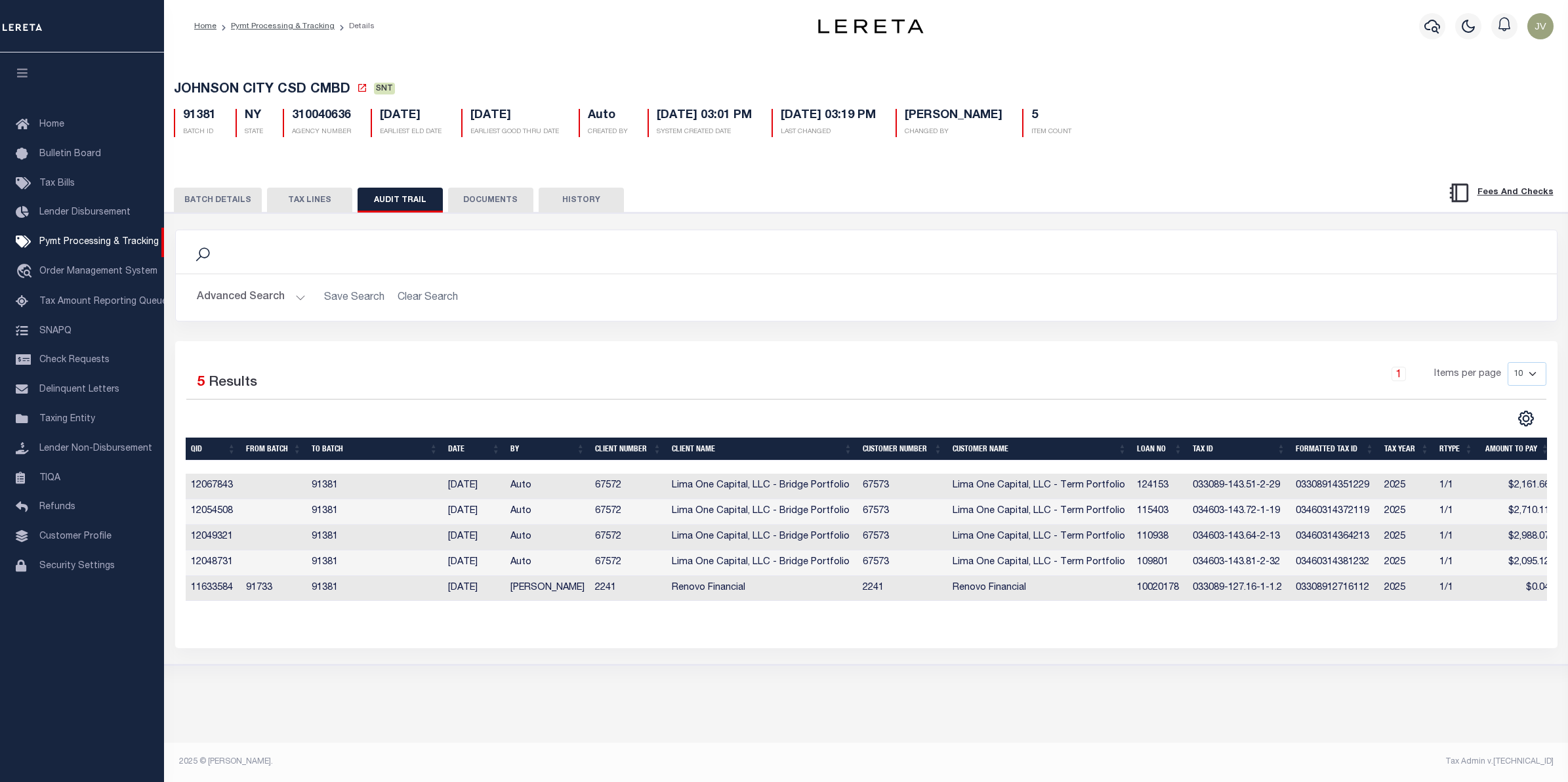
click at [296, 189] on div "BATCH DETAILS TAX LINES AUDIT TRAIL DOCUMENTS HISTORY" at bounding box center [866, 195] width 1436 height 33
click at [297, 202] on button "TAX LINES" at bounding box center [309, 200] width 85 height 25
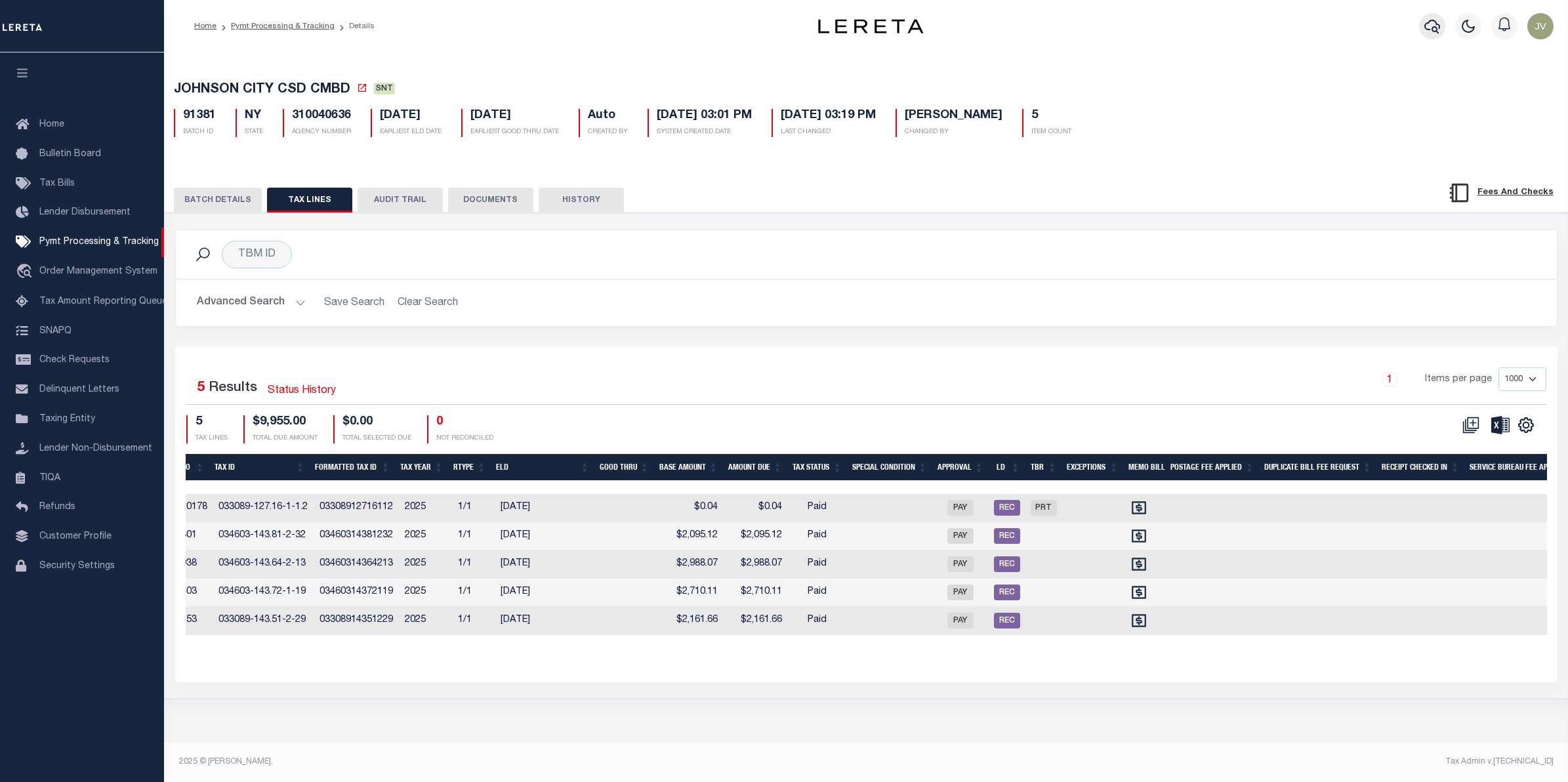
click at [1422, 23] on button "button" at bounding box center [1432, 26] width 26 height 26
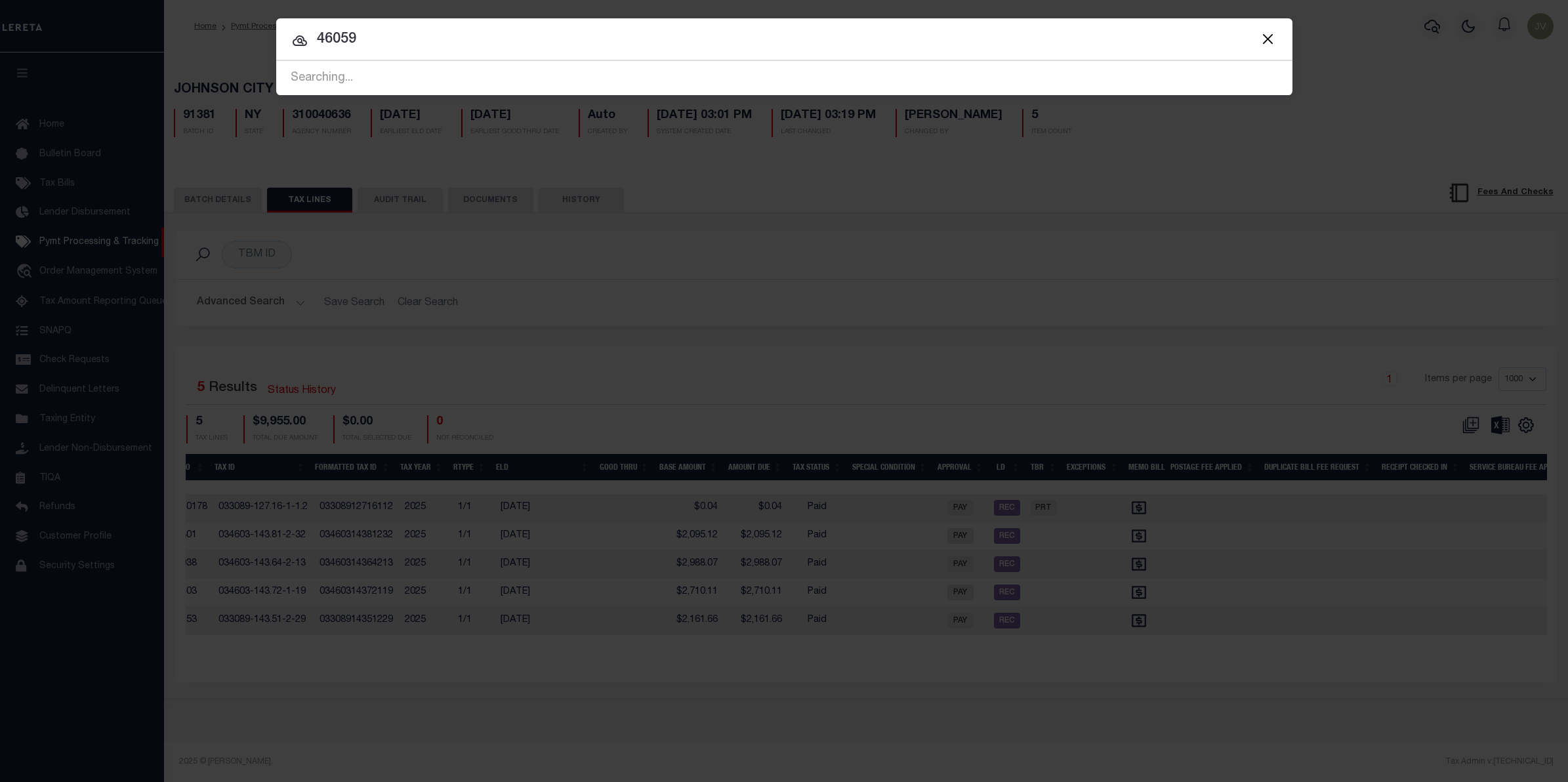
type input "46059"
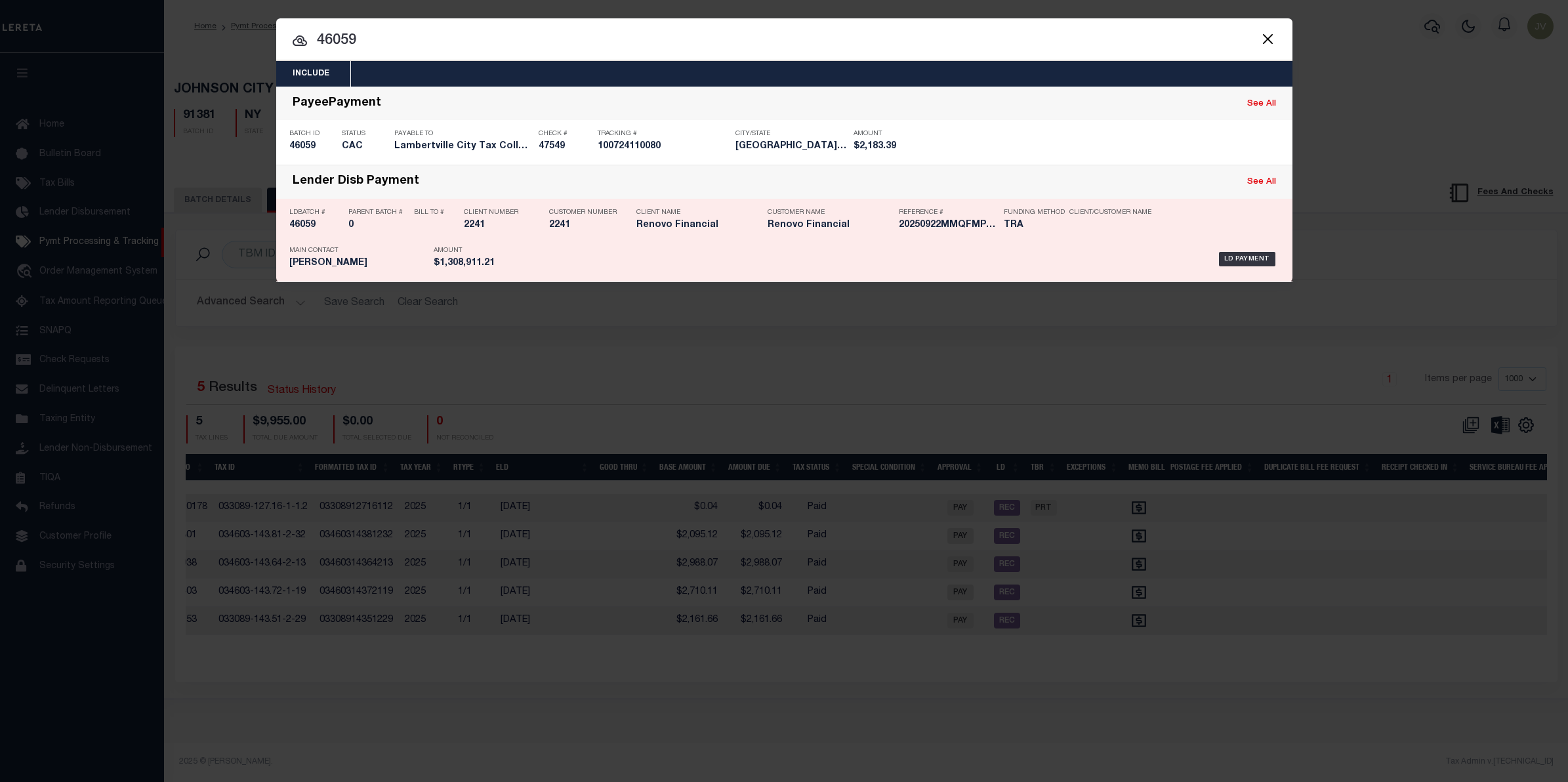
click at [300, 223] on h5 "46059" at bounding box center [316, 226] width 53 height 11
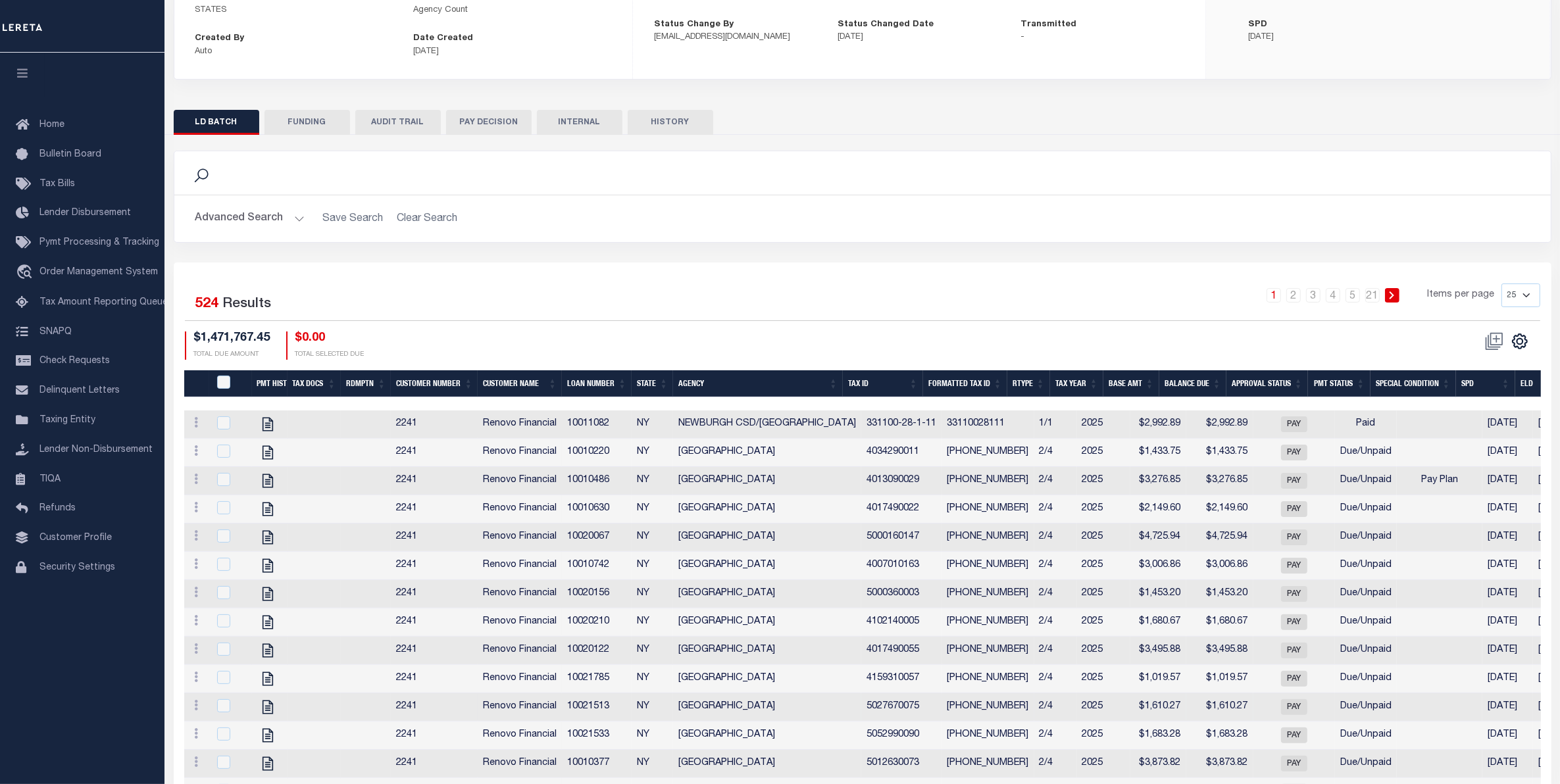
scroll to position [165, 0]
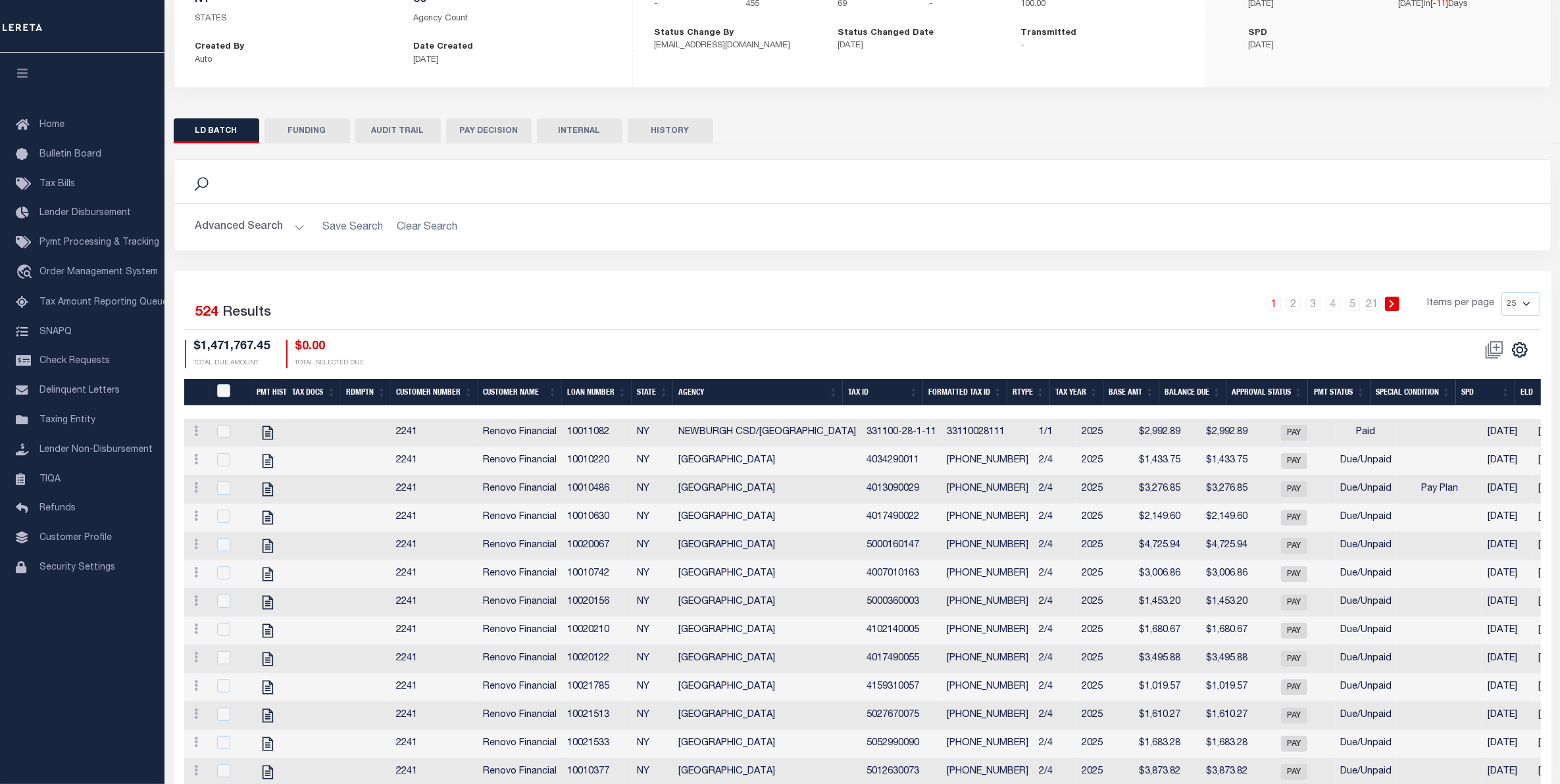
click at [1192, 385] on th "Balance Due" at bounding box center [1193, 392] width 67 height 27
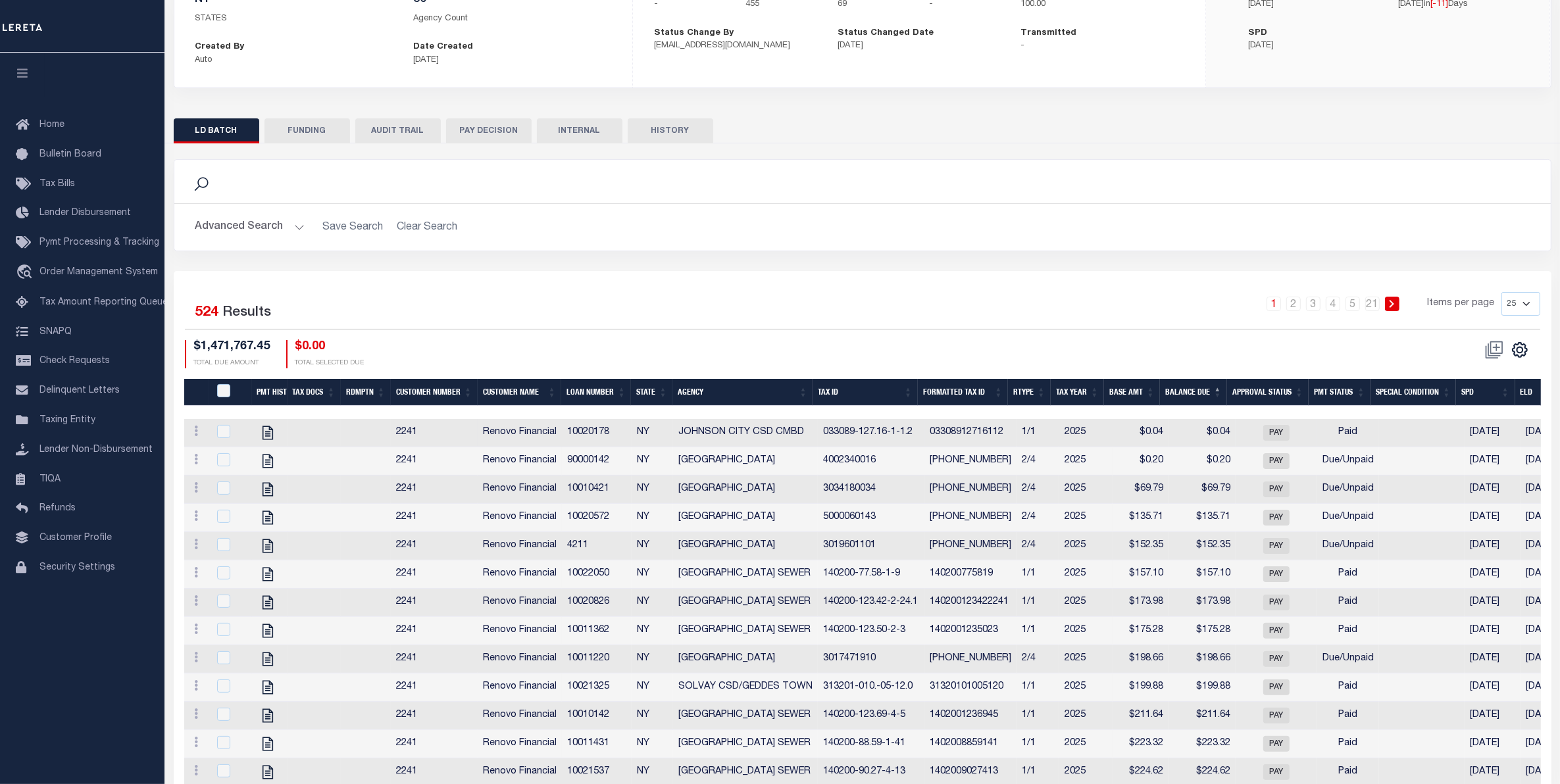
click at [1169, 435] on td "$0.04" at bounding box center [1202, 433] width 67 height 28
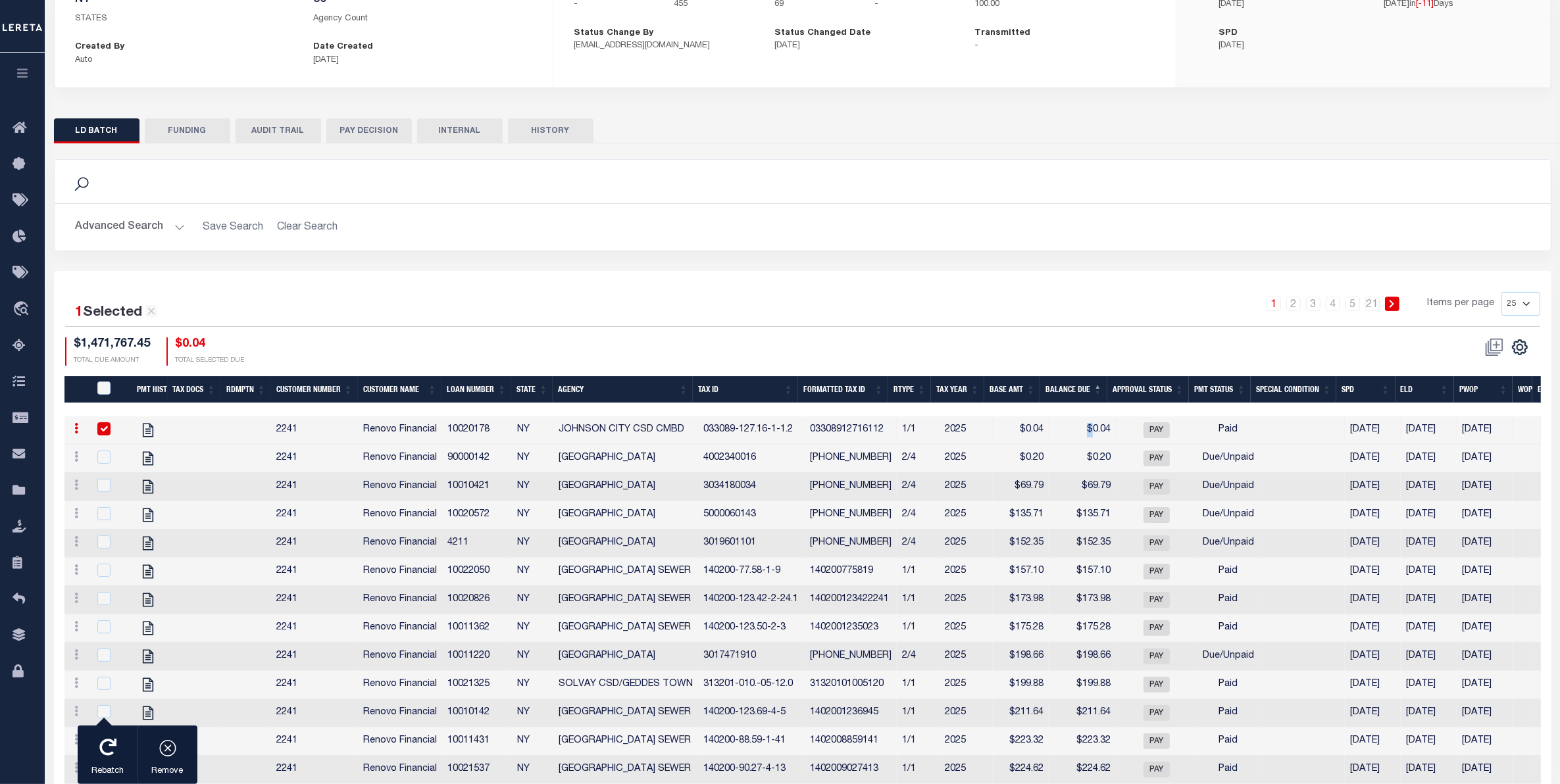
click at [1161, 435] on tr "View Tax Line Detail View Accutax Payment History 2241 Renovo Financial 1002017…" at bounding box center [928, 430] width 1727 height 28
click at [1161, 435] on td "PAY" at bounding box center [1157, 430] width 82 height 28
checkbox input "false"
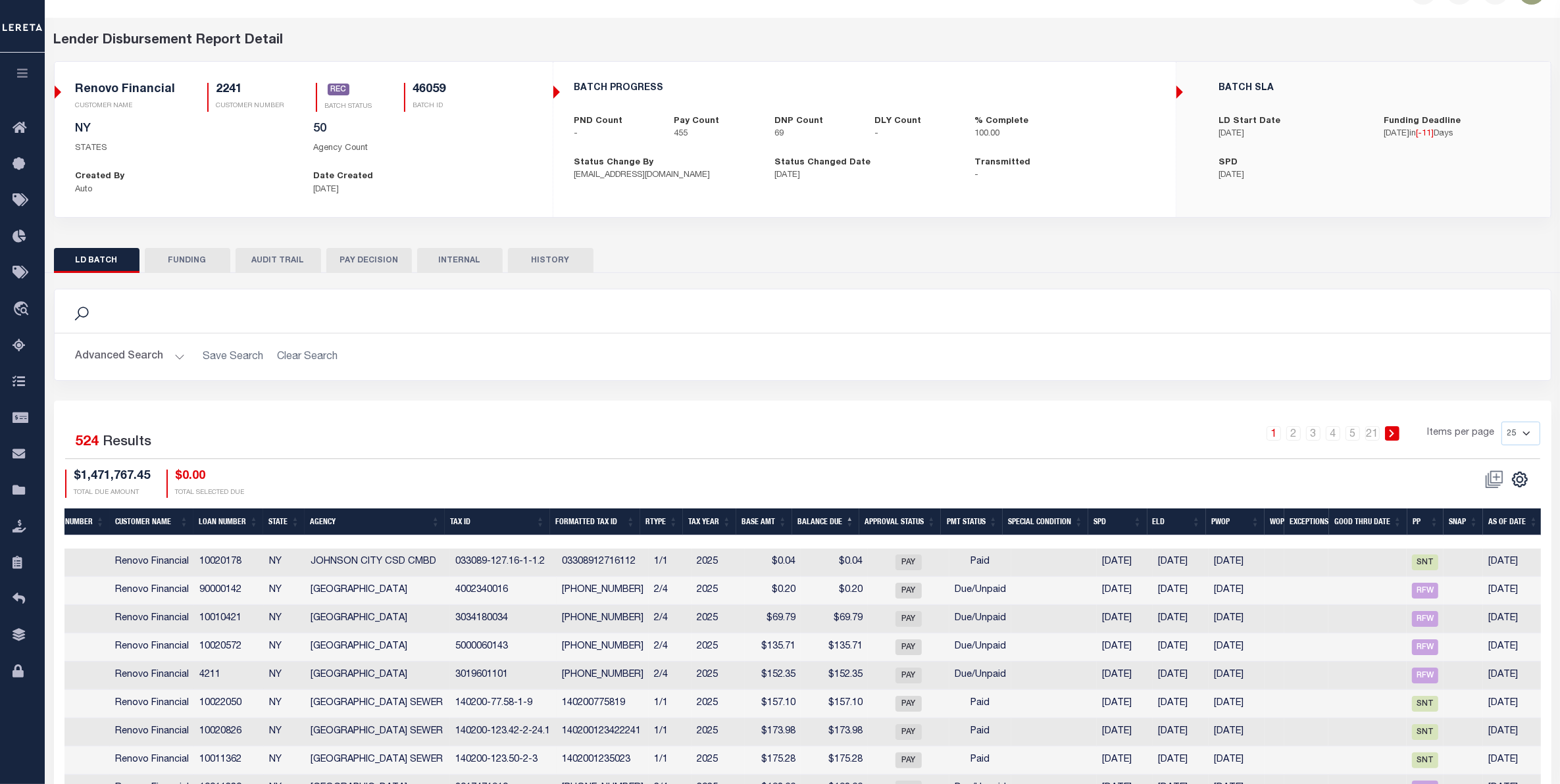
scroll to position [0, 0]
